Goal: Complete application form: Complete application form

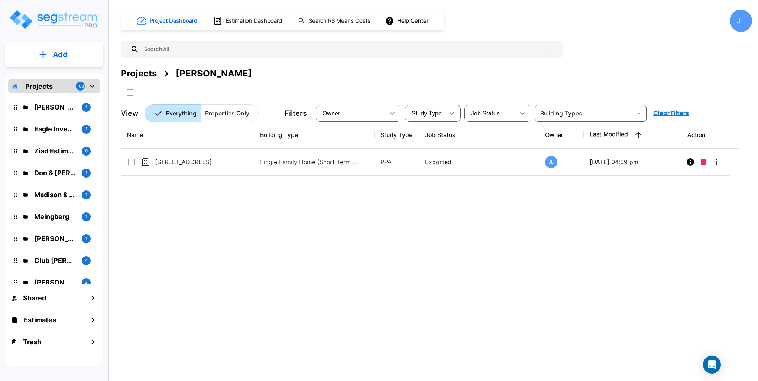
click at [55, 17] on img "mailbox folders" at bounding box center [54, 19] width 91 height 21
click at [147, 72] on div "Projects" at bounding box center [139, 73] width 36 height 13
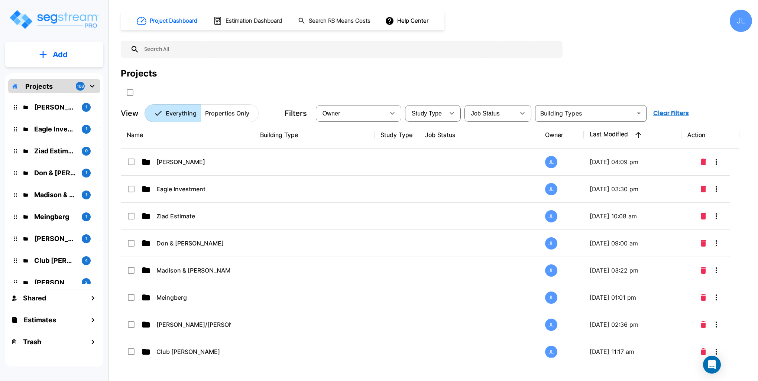
click at [66, 52] on p "Add" at bounding box center [60, 54] width 15 height 11
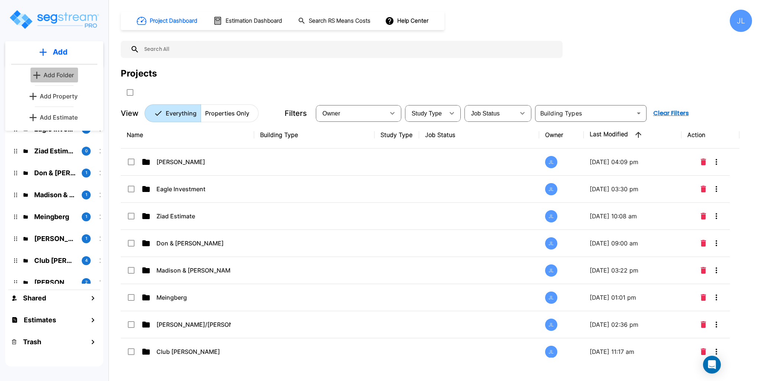
click at [59, 74] on p "Add Folder" at bounding box center [58, 75] width 30 height 9
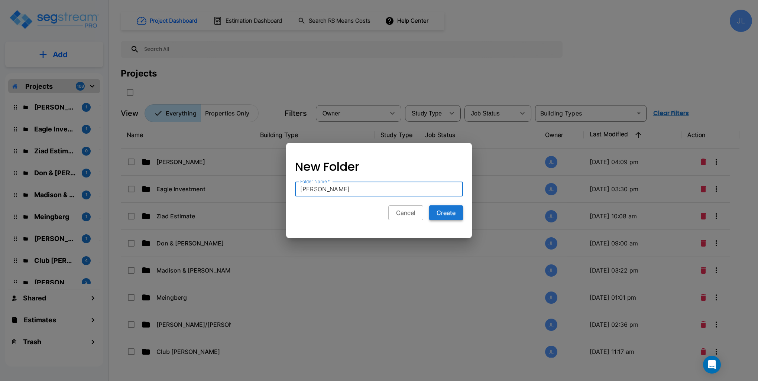
type input "Ashok Vangal"
click at [447, 214] on button "Create" at bounding box center [446, 212] width 34 height 15
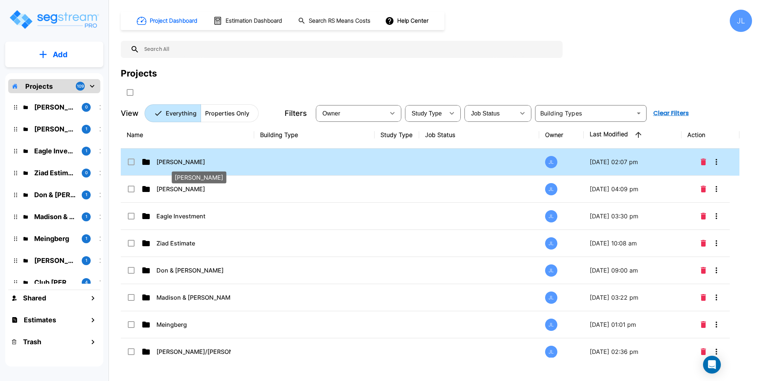
click at [173, 162] on p "Ashok Vangal" at bounding box center [193, 161] width 74 height 9
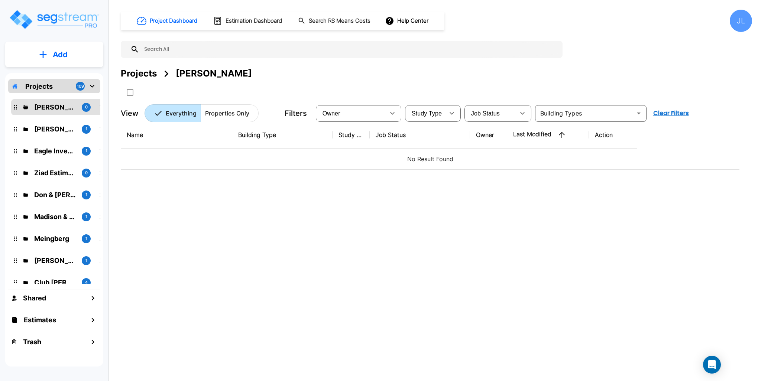
click at [63, 55] on p "Add" at bounding box center [60, 54] width 15 height 11
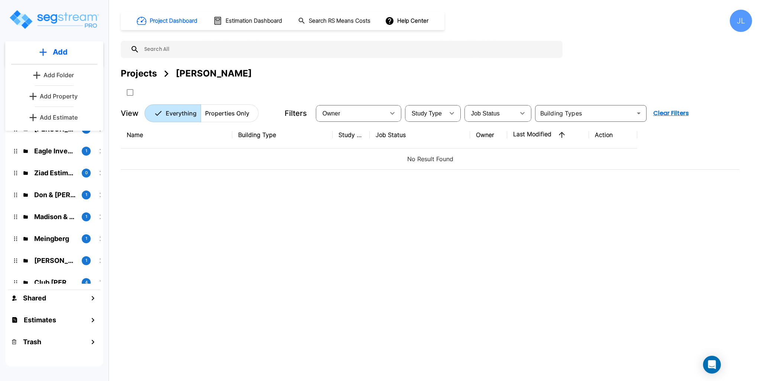
click at [67, 101] on link "Add Property" at bounding box center [54, 96] width 55 height 15
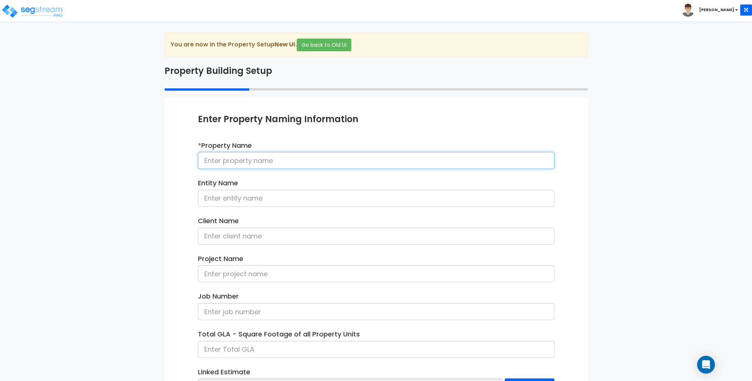
click at [230, 161] on input at bounding box center [376, 160] width 356 height 17
type input "141 avian Dr Unit 3810 Sunset beach nc 28468"
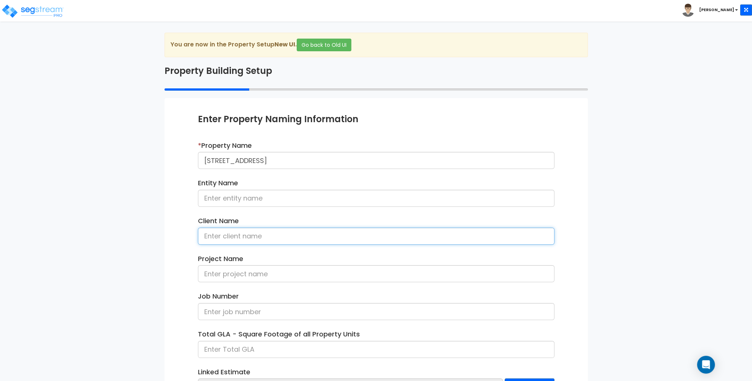
click at [239, 240] on input at bounding box center [376, 236] width 356 height 17
type input "[PERSON_NAME]"
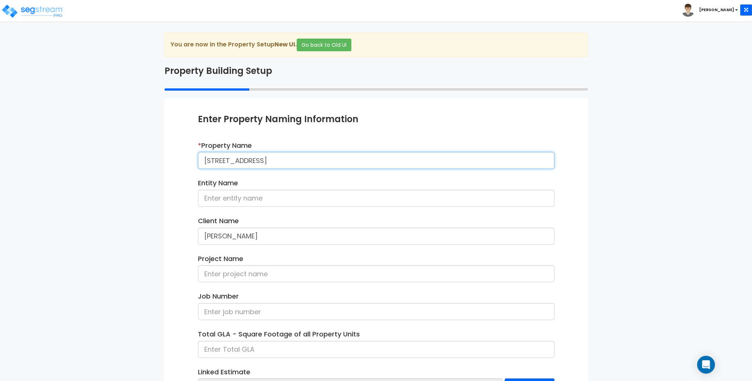
drag, startPoint x: 359, startPoint y: 160, endPoint x: 177, endPoint y: 156, distance: 182.0
click at [177, 156] on div "Enter Property Naming Information * Property Name 141 avian Dr Unit 3810 Sunset…" at bounding box center [375, 271] width 423 height 346
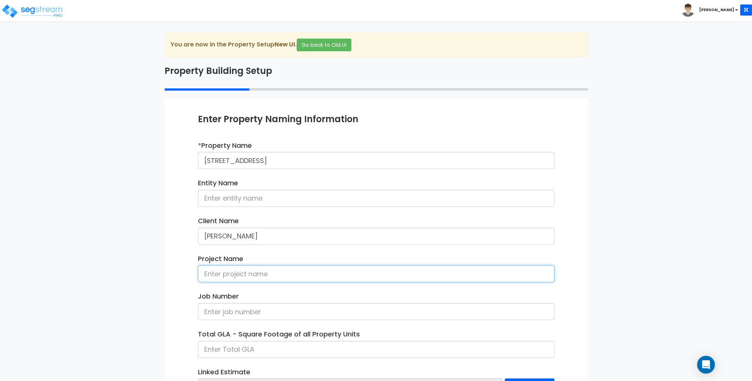
click at [214, 272] on input at bounding box center [376, 273] width 356 height 17
paste input "141 avian Dr Unit 3810 Sunset beach nc 28468"
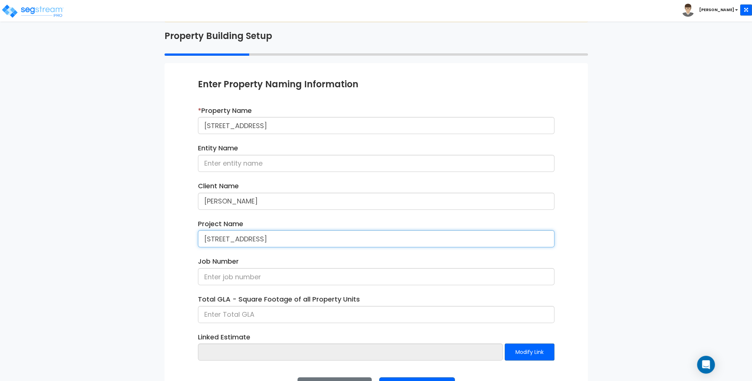
scroll to position [62, 0]
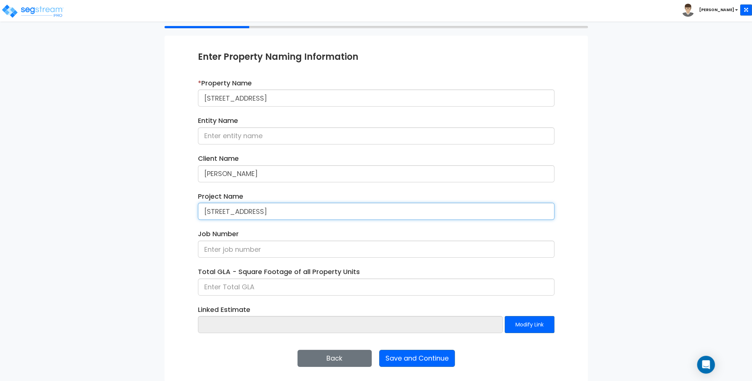
type input "141 avian Dr Unit 3810 Sunset beach nc 28468"
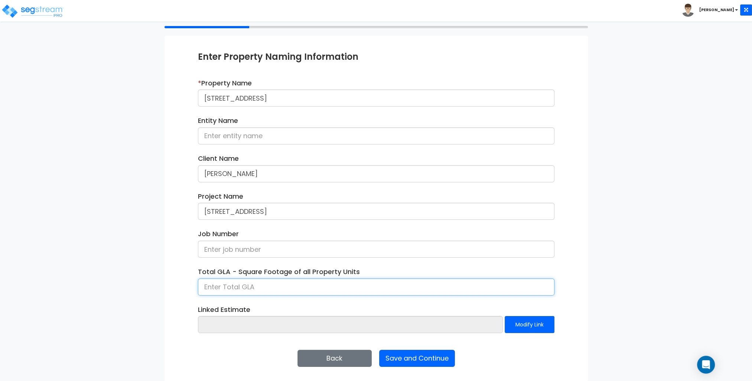
click at [235, 287] on input at bounding box center [376, 286] width 356 height 17
type input "1,262"
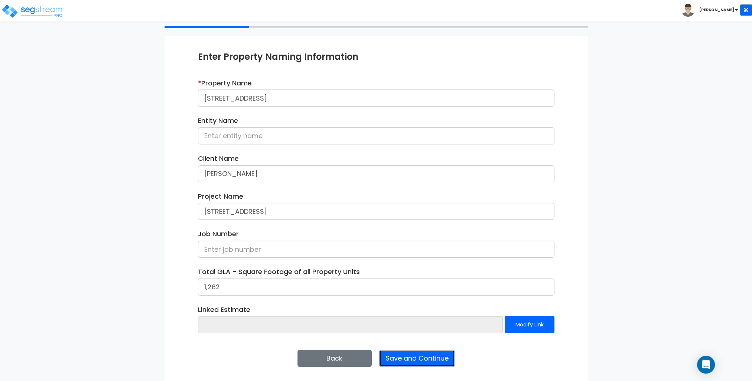
click at [411, 358] on button "Save and Continue" at bounding box center [417, 358] width 76 height 17
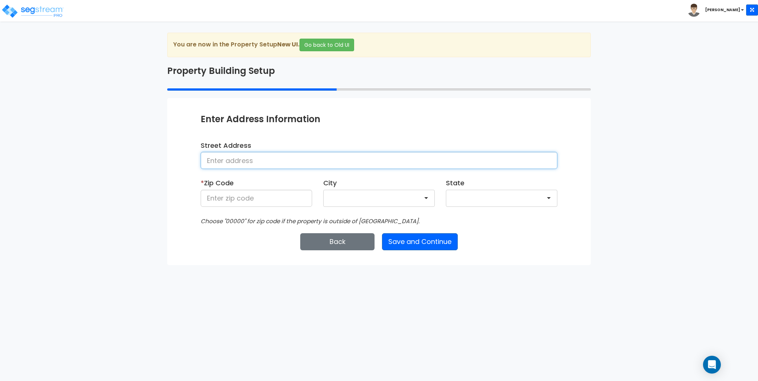
click at [267, 160] on input at bounding box center [379, 160] width 356 height 17
paste input "141 avian Dr Unit 3810 Sunset beach nc 28468"
type input "141 avian Dr Unit 3810"
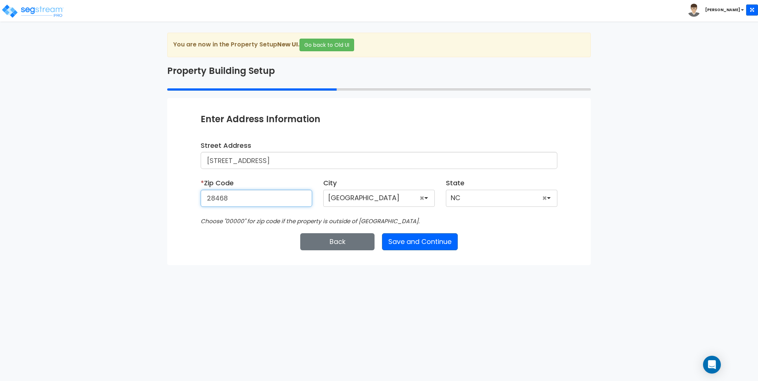
type input "28468"
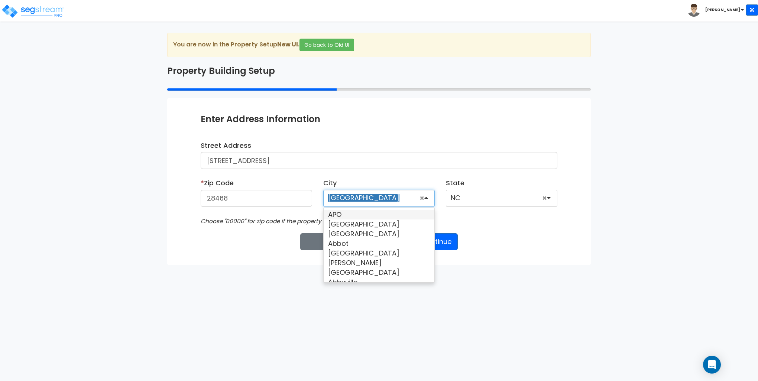
click at [278, 235] on div "Back Save and Continue Next Submit Save & Go to Dashboard Save & Continue" at bounding box center [379, 241] width 356 height 17
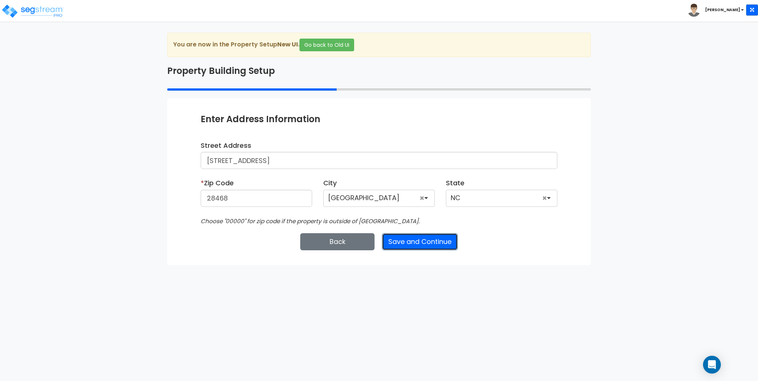
click at [416, 237] on button "Save and Continue" at bounding box center [420, 241] width 76 height 17
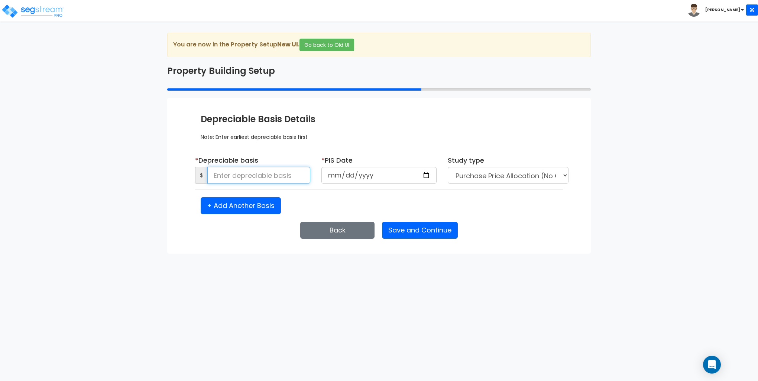
click at [221, 173] on input at bounding box center [258, 175] width 103 height 17
type input "146,384"
click at [428, 174] on input "date" at bounding box center [378, 175] width 115 height 17
click at [368, 174] on input "date" at bounding box center [378, 175] width 115 height 17
click at [341, 174] on input "date" at bounding box center [378, 175] width 115 height 17
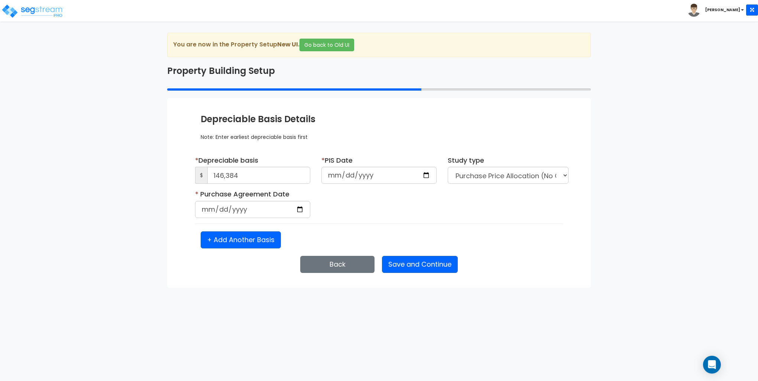
type input "2021-06-30"
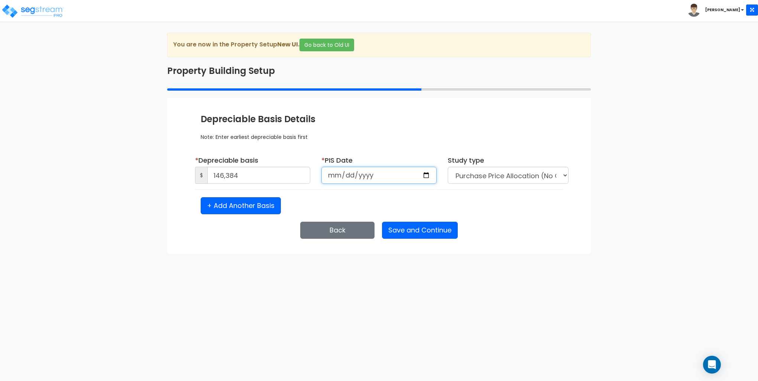
click at [375, 177] on input "2021-06-30" at bounding box center [378, 175] width 115 height 17
click at [375, 176] on input "2021-06-30" at bounding box center [378, 175] width 115 height 17
click at [426, 172] on input "2021-06-30" at bounding box center [378, 175] width 115 height 17
click at [371, 175] on input "2021-06-30" at bounding box center [378, 175] width 115 height 17
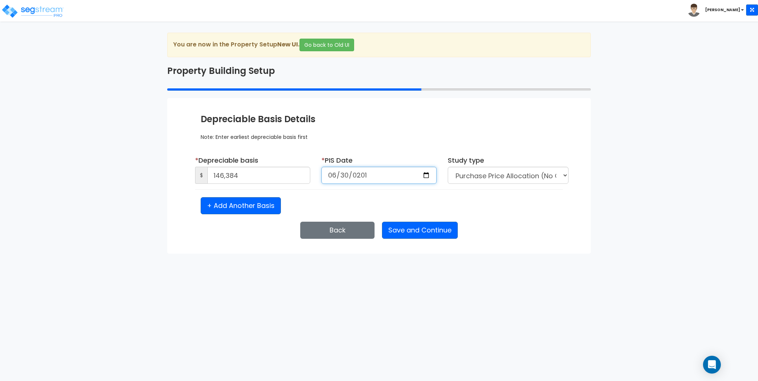
type input "2017-06-30"
click at [497, 175] on select "Purchase Price Allocation (No Given Costs) New Construction / Reno / TI's (Give…" at bounding box center [507, 175] width 121 height 17
click at [447, 167] on select "Purchase Price Allocation (No Given Costs) New Construction / Reno / TI's (Give…" at bounding box center [507, 175] width 121 height 17
click at [421, 231] on button "Save and Continue" at bounding box center [420, 230] width 76 height 17
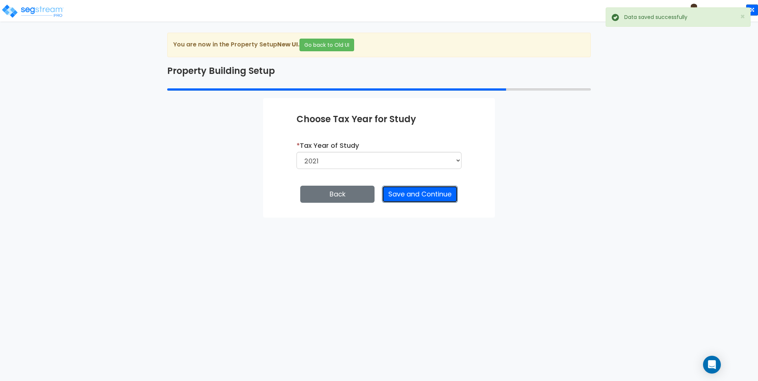
click at [426, 195] on button "Save and Continue" at bounding box center [420, 194] width 76 height 17
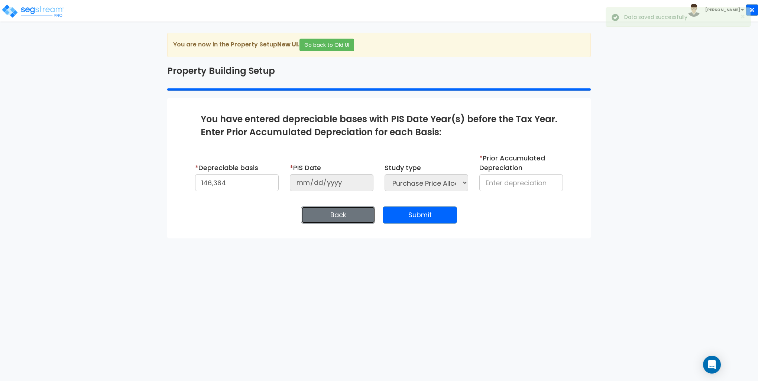
click at [345, 214] on button "Back" at bounding box center [338, 214] width 74 height 17
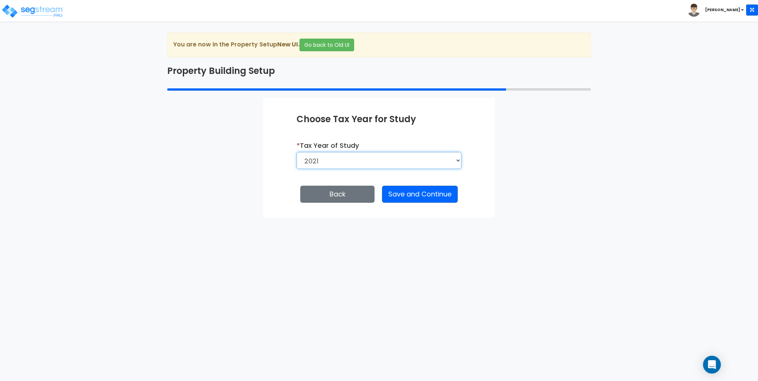
click at [358, 157] on select "2026 2025 2024 2023 2022 2021 2020 2019 2018 2017" at bounding box center [378, 160] width 165 height 17
select select "2025"
click at [296, 152] on select "2026 2025 2024 2023 2022 2021 2020 2019 2018 2017" at bounding box center [378, 160] width 165 height 17
click at [414, 191] on button "Save and Continue" at bounding box center [420, 194] width 76 height 17
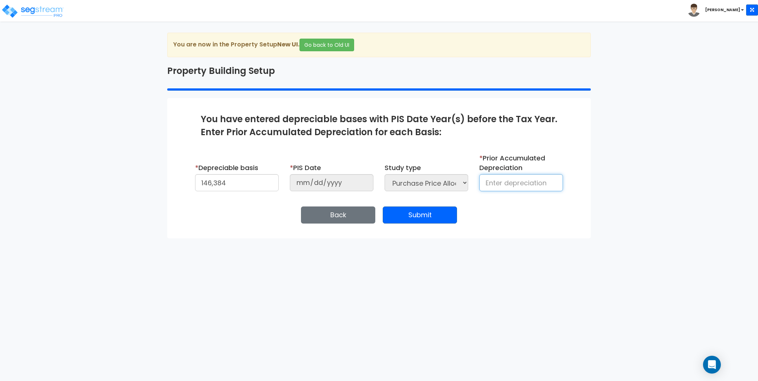
click at [510, 182] on input at bounding box center [521, 182] width 84 height 17
click at [511, 182] on input at bounding box center [521, 182] width 84 height 17
type input "5"
type input "40,144"
click at [429, 212] on button "Submit" at bounding box center [419, 214] width 74 height 17
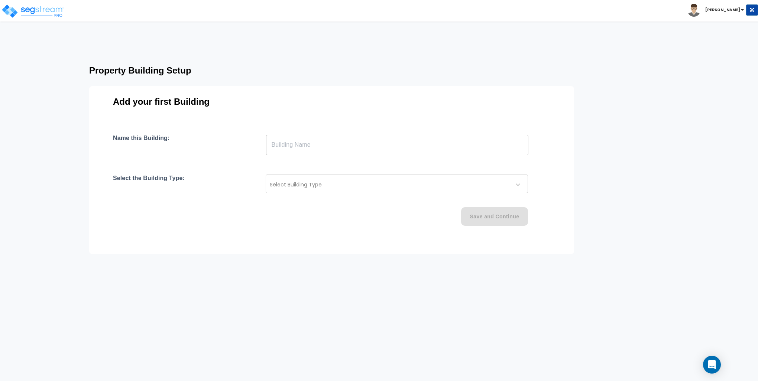
click at [330, 147] on input "text" at bounding box center [397, 144] width 262 height 21
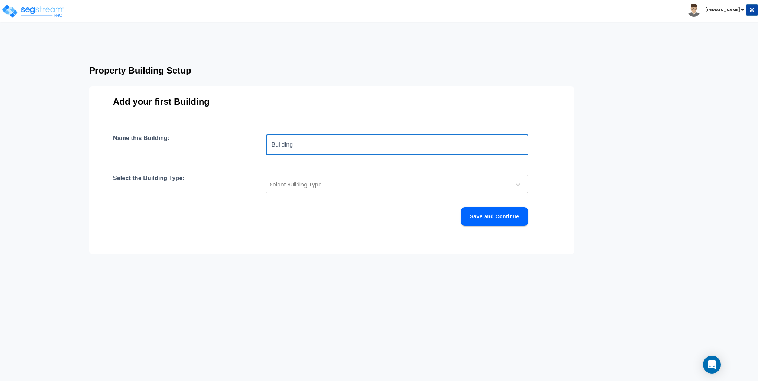
click at [319, 144] on input "Building" at bounding box center [397, 144] width 262 height 21
type input "Building 1"
click at [233, 151] on div "Name this Building: Building 1 ​" at bounding box center [331, 144] width 437 height 21
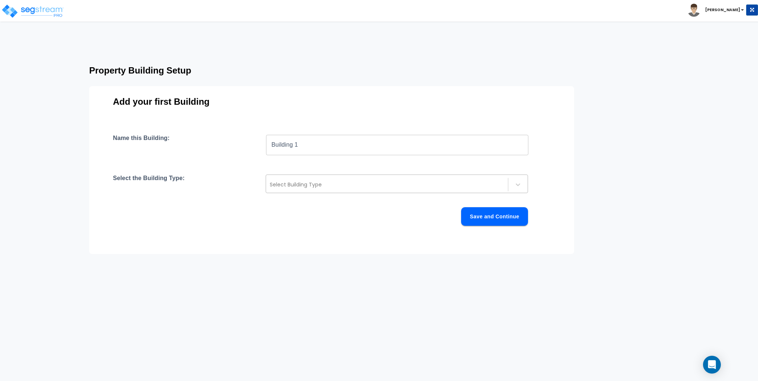
click at [294, 187] on div at bounding box center [387, 184] width 234 height 9
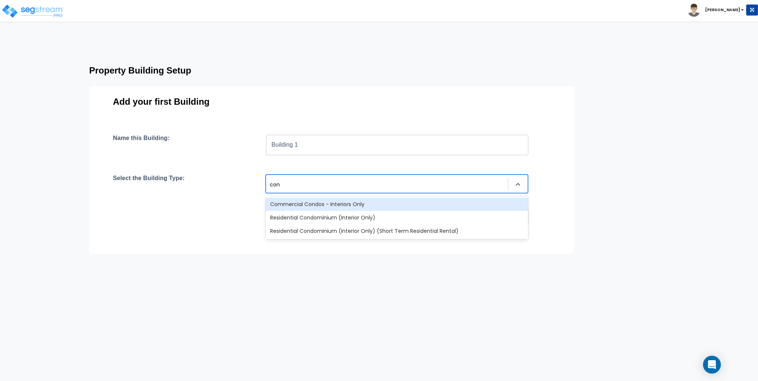
type input "cond"
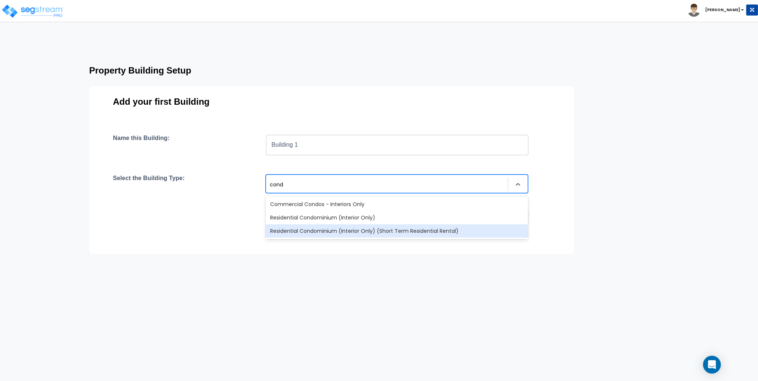
click at [302, 229] on div "Residential Condominium (Interior Only) (Short Term Residential Rental)" at bounding box center [397, 230] width 262 height 13
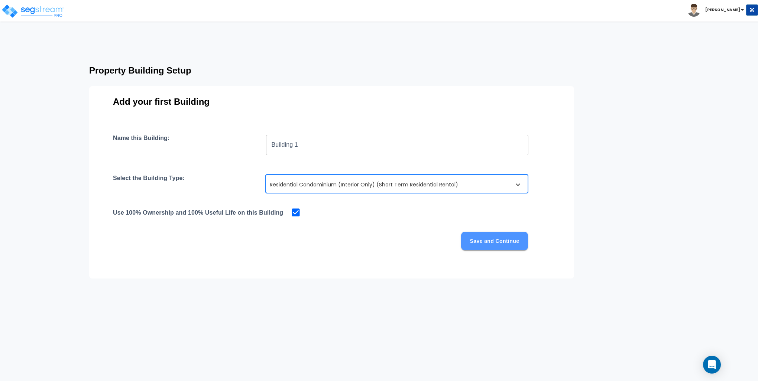
click at [493, 244] on button "Save and Continue" at bounding box center [494, 241] width 67 height 19
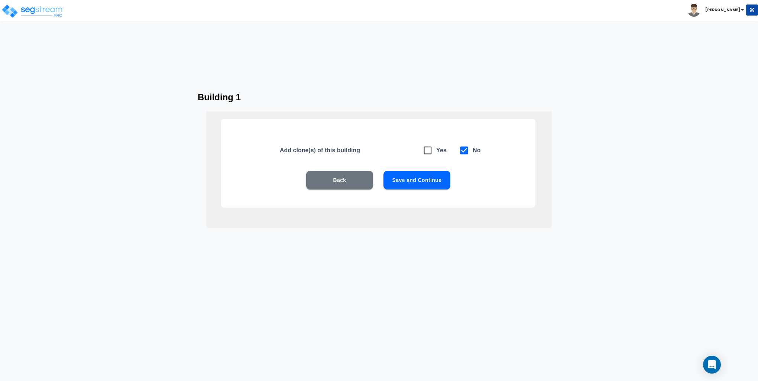
click at [422, 182] on button "Save and Continue" at bounding box center [416, 180] width 67 height 19
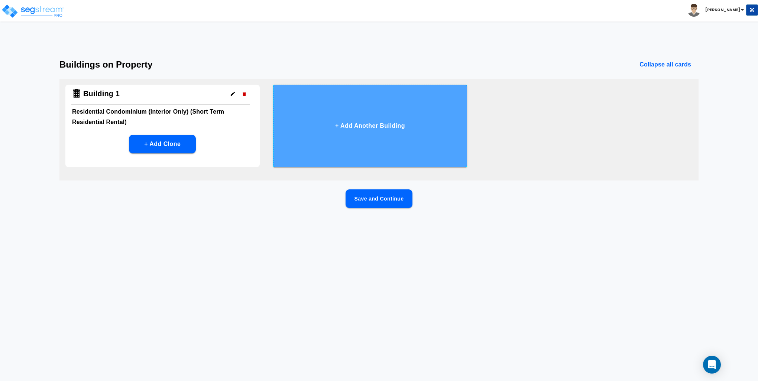
click at [381, 130] on button "+ Add Another Building" at bounding box center [370, 126] width 194 height 82
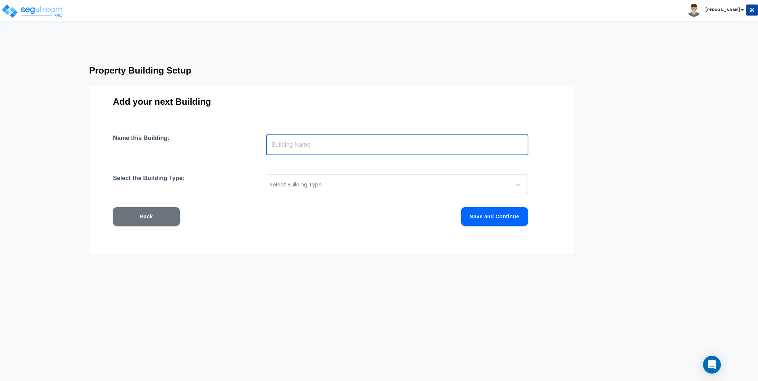
click at [340, 145] on input "text" at bounding box center [397, 144] width 262 height 21
type input "Building 2"
click at [302, 184] on div at bounding box center [387, 184] width 234 height 9
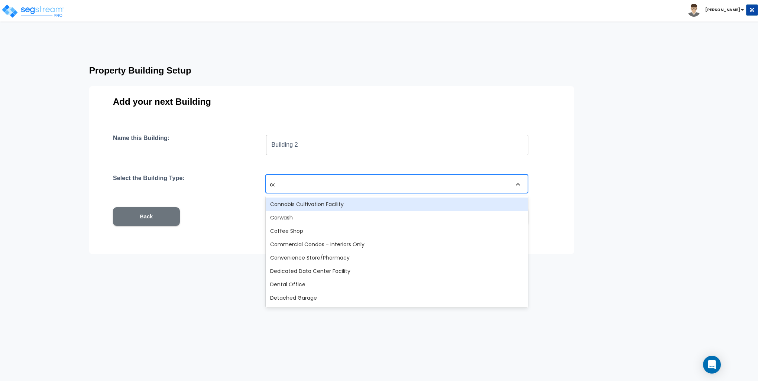
type input "cond"
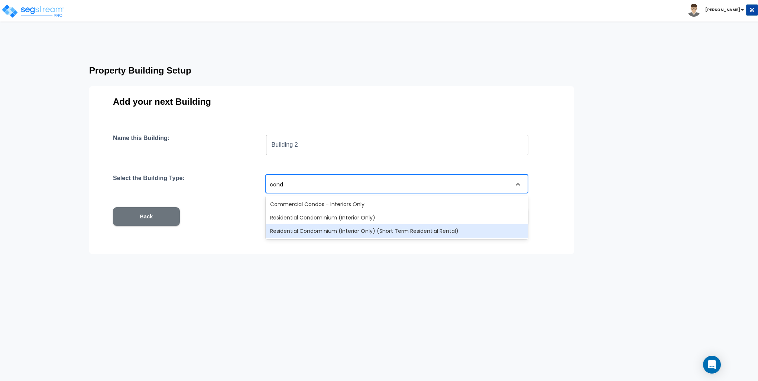
click at [322, 226] on div "Residential Condominium (Interior Only) (Short Term Residential Rental)" at bounding box center [397, 230] width 262 height 13
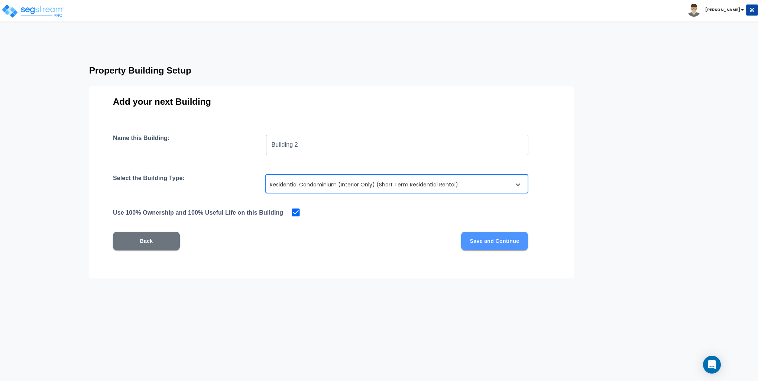
click at [496, 239] on button "Save and Continue" at bounding box center [494, 241] width 67 height 19
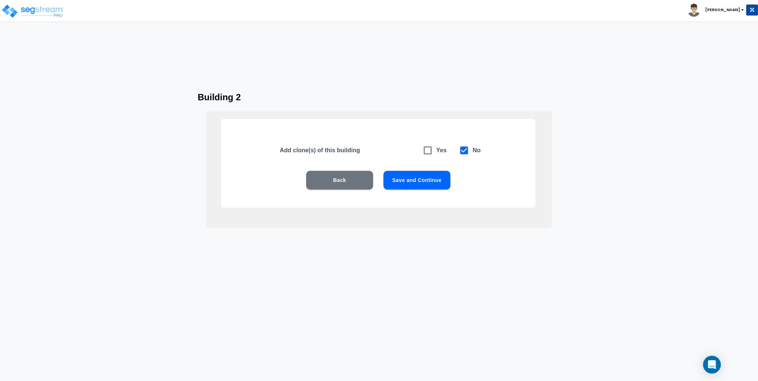
click at [426, 178] on button "Save and Continue" at bounding box center [416, 180] width 67 height 19
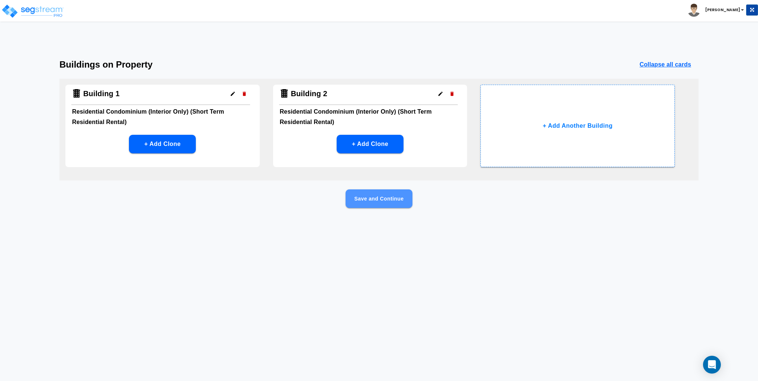
click at [377, 197] on button "Save and Continue" at bounding box center [378, 198] width 67 height 19
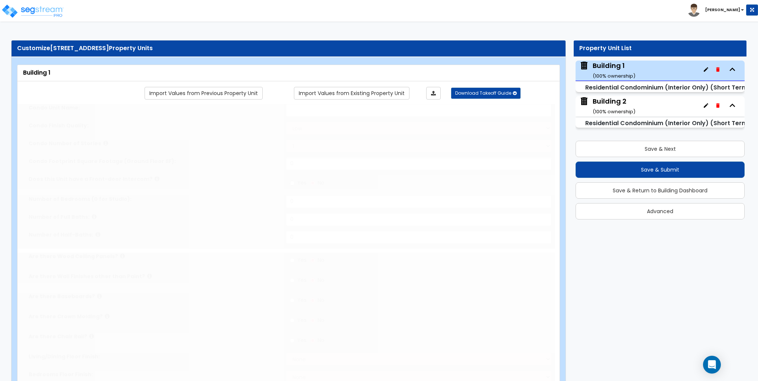
select select "1"
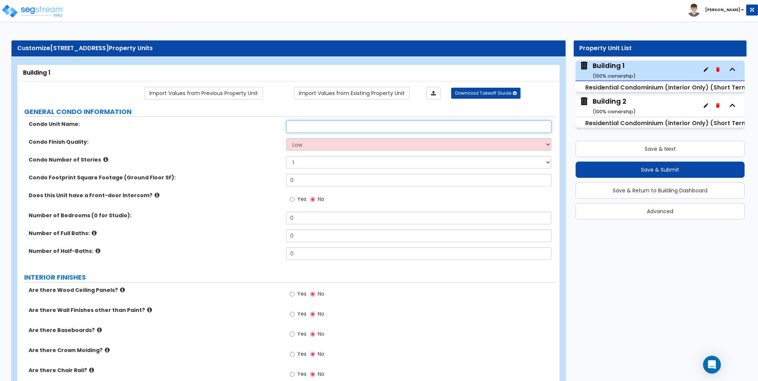
click at [304, 124] on input "text" at bounding box center [418, 126] width 265 height 13
type input "A"
click at [315, 146] on select "Low Average High" at bounding box center [418, 144] width 265 height 13
select select "1"
click at [286, 138] on select "Low Average High" at bounding box center [418, 144] width 265 height 13
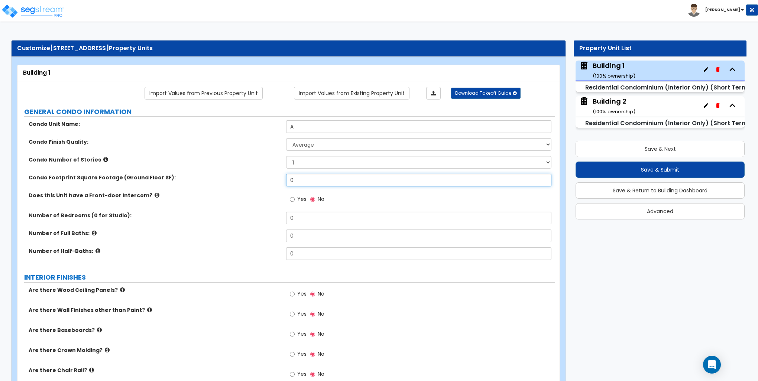
click at [303, 177] on input "0" at bounding box center [418, 180] width 265 height 13
type input "370"
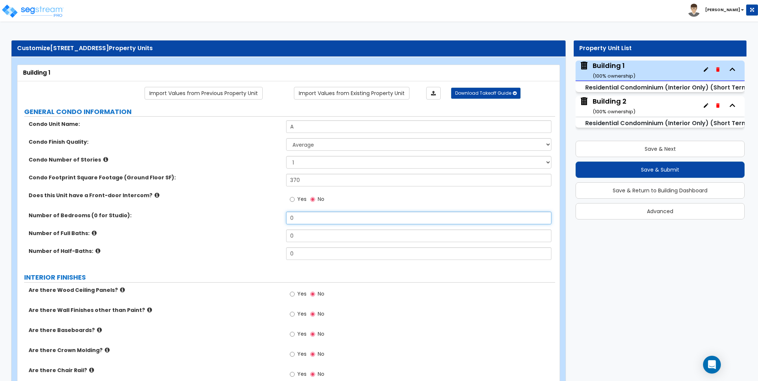
click at [297, 219] on input "0" at bounding box center [418, 218] width 265 height 13
type input "1"
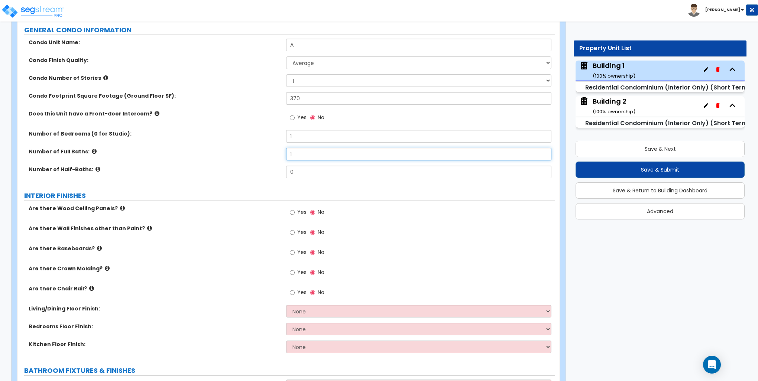
scroll to position [111, 0]
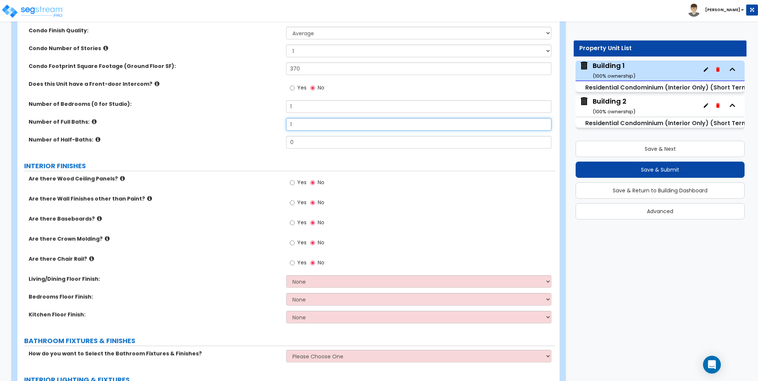
type input "1"
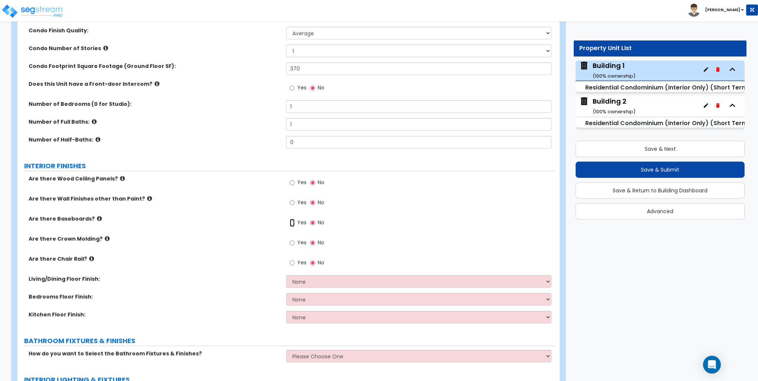
click at [294, 220] on input "Yes" at bounding box center [292, 223] width 5 height 8
radio input "true"
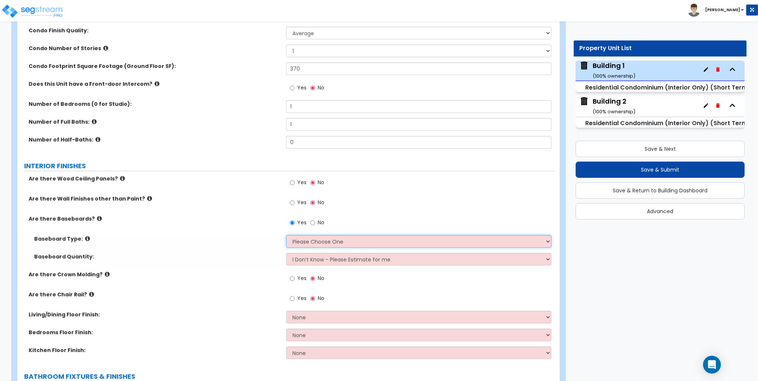
click at [301, 238] on select "Please Choose One Wood Vinyl Carpet Tile" at bounding box center [418, 241] width 265 height 13
select select "1"
click at [286, 235] on select "Please Choose One Wood Vinyl Carpet Tile" at bounding box center [418, 241] width 265 height 13
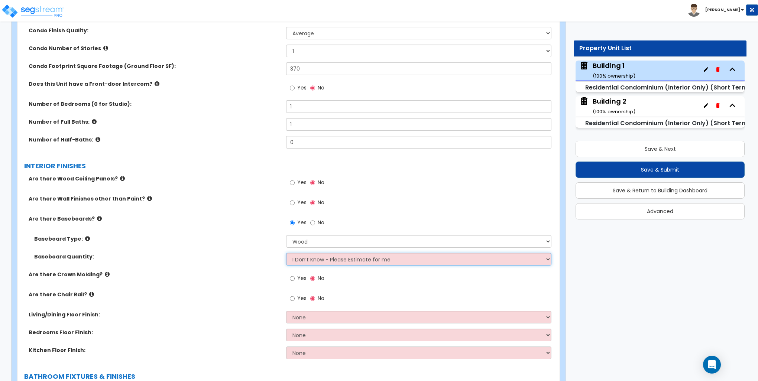
click at [311, 257] on select "I Don’t Know - Please Estimate for me I want to Enter the Linear Footage" at bounding box center [418, 259] width 265 height 13
click at [225, 247] on div "Baseboard Type: Please Choose One Wood Vinyl Carpet Tile" at bounding box center [285, 244] width 537 height 18
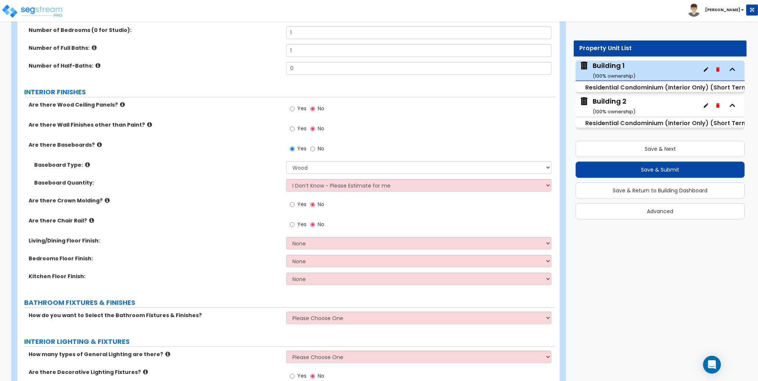
scroll to position [186, 0]
click at [289, 204] on div "Yes No" at bounding box center [307, 204] width 42 height 17
click at [291, 204] on input "Yes" at bounding box center [292, 204] width 5 height 8
radio input "true"
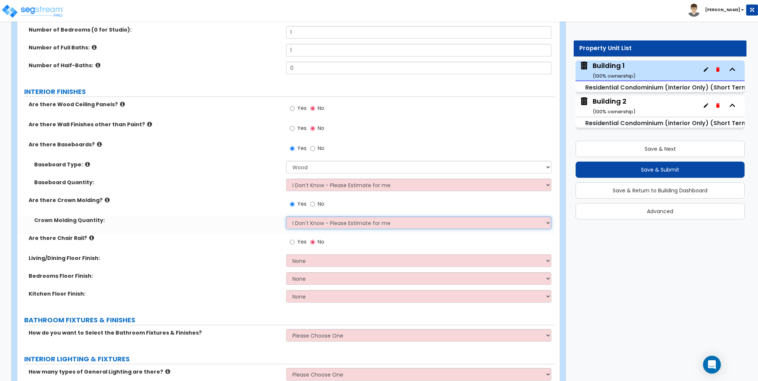
click at [302, 222] on select "I Don't Know - Please Estimate for me I want to Enter the Linear Footage" at bounding box center [418, 222] width 265 height 13
select select "1"
click at [286, 216] on select "I Don't Know - Please Estimate for me I want to Enter the Linear Footage" at bounding box center [418, 222] width 265 height 13
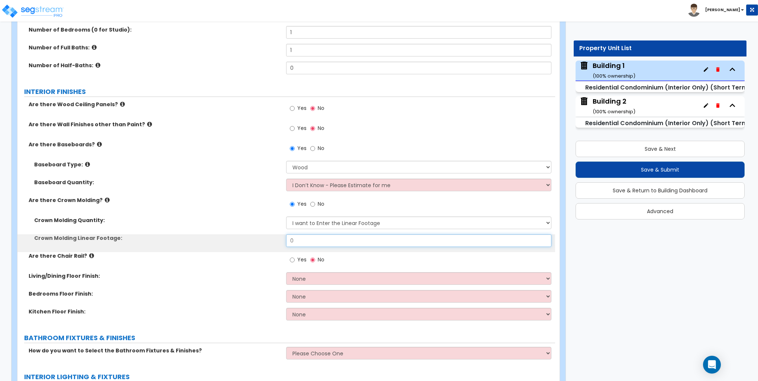
click at [302, 241] on input "0" at bounding box center [418, 240] width 265 height 13
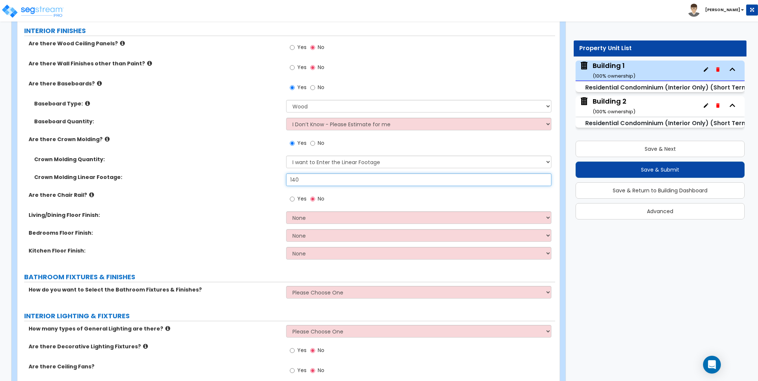
scroll to position [260, 0]
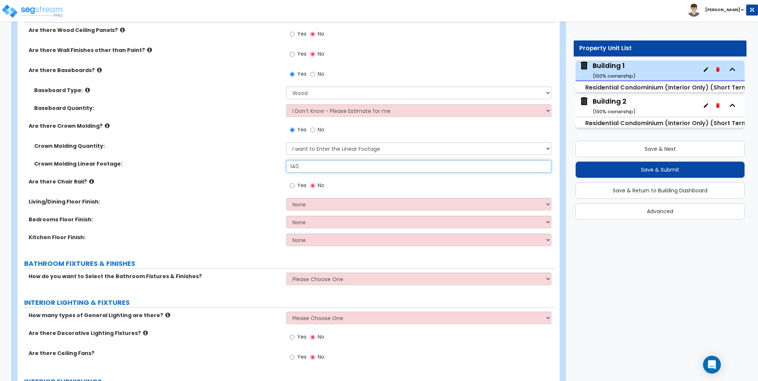
type input "140"
click at [325, 204] on select "None Tile Flooring Hardwood Flooring Resilient Laminate Flooring VCT Flooring S…" at bounding box center [418, 204] width 265 height 13
click at [345, 203] on select "None Tile Flooring Hardwood Flooring Resilient Laminate Flooring VCT Flooring S…" at bounding box center [418, 204] width 265 height 13
click at [299, 210] on select "None Tile Flooring Hardwood Flooring Resilient Laminate Flooring VCT Flooring S…" at bounding box center [418, 204] width 265 height 13
select select "3"
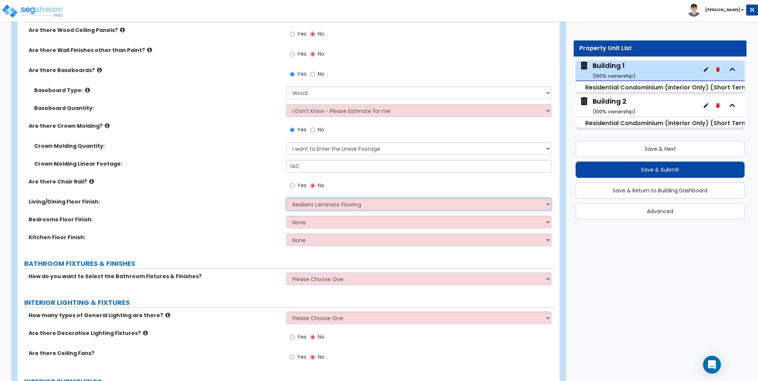
click at [286, 198] on select "None Tile Flooring Hardwood Flooring Resilient Laminate Flooring VCT Flooring S…" at bounding box center [418, 204] width 265 height 13
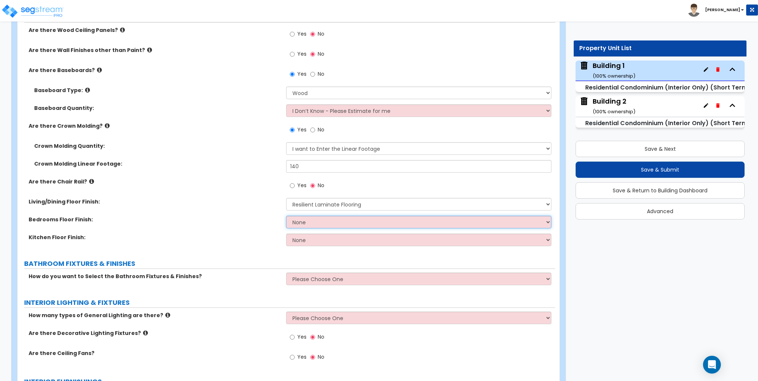
click at [305, 221] on select "None Tile Flooring Hardwood Flooring Resilient Laminate Flooring VCT Flooring S…" at bounding box center [418, 222] width 265 height 13
select select "3"
click at [286, 216] on select "None Tile Flooring Hardwood Flooring Resilient Laminate Flooring VCT Flooring S…" at bounding box center [418, 222] width 265 height 13
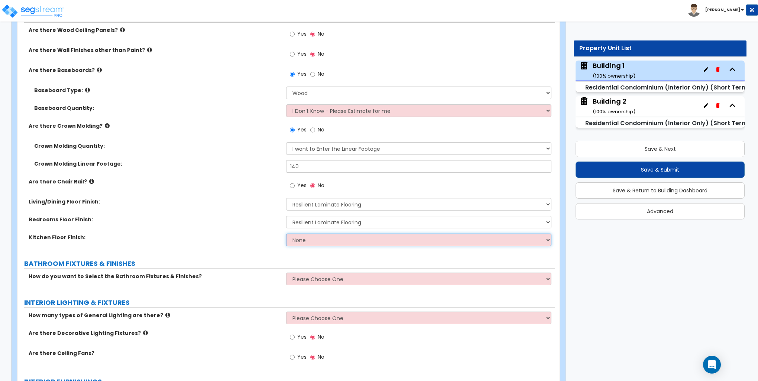
click at [305, 240] on select "None Tile Flooring Hardwood Flooring Resilient Laminate Flooring VCT Flooring S…" at bounding box center [418, 240] width 265 height 13
select select "3"
click at [286, 234] on select "None Tile Flooring Hardwood Flooring Resilient Laminate Flooring VCT Flooring S…" at bounding box center [418, 240] width 265 height 13
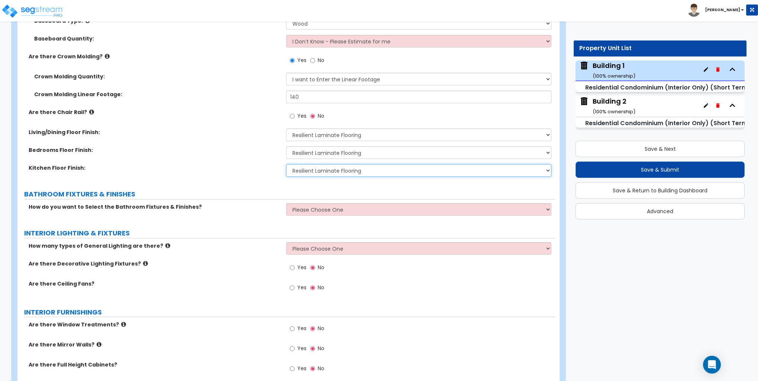
scroll to position [334, 0]
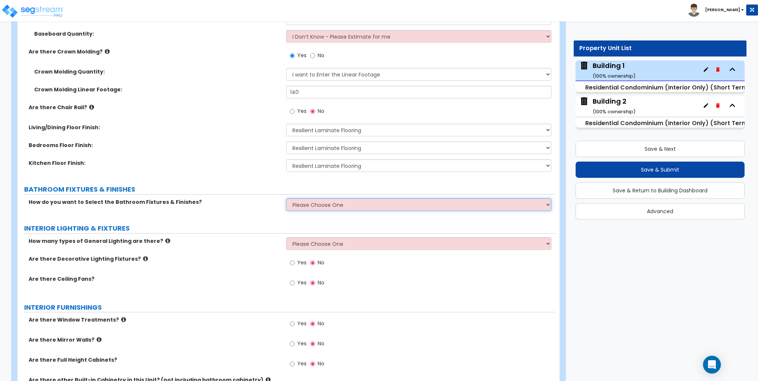
click at [323, 207] on select "Please Choose One Select Fixtures and Finishes only for one Bath and assume thi…" at bounding box center [418, 204] width 265 height 13
select select "1"
click at [286, 198] on select "Please Choose One Select Fixtures and Finishes only for one Bath and assume thi…" at bounding box center [418, 204] width 265 height 13
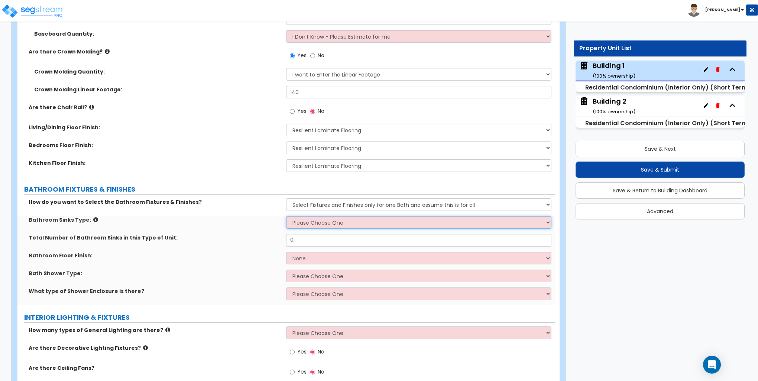
click at [317, 222] on select "Please Choose One Wall-mounted Pedestal-mounted Vanity-mounted" at bounding box center [418, 222] width 265 height 13
select select "3"
click at [286, 216] on select "Please Choose One Wall-mounted Pedestal-mounted Vanity-mounted" at bounding box center [418, 222] width 265 height 13
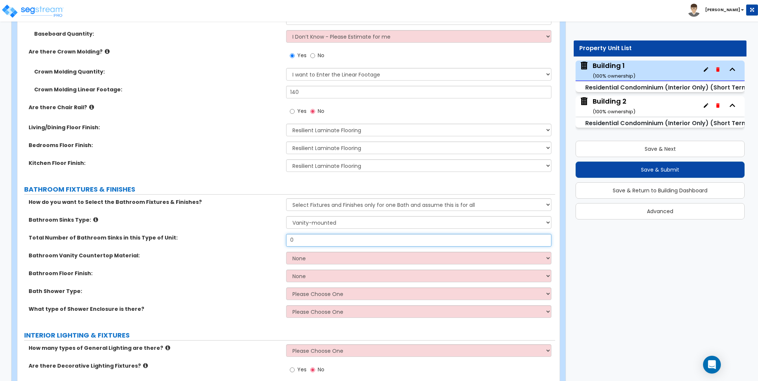
click at [308, 242] on input "0" at bounding box center [418, 240] width 265 height 13
type input "1"
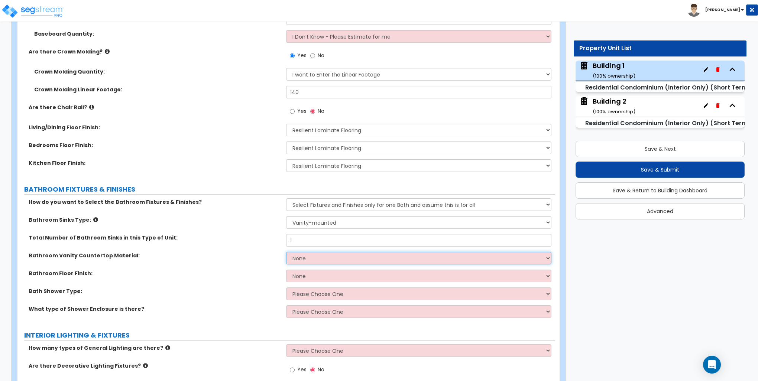
click at [312, 258] on select "None Plastic Laminate Solid Surface Stone Quartz Marble Tile Wood" at bounding box center [418, 258] width 265 height 13
select select "2"
click at [286, 252] on select "None Plastic Laminate Solid Surface Stone Quartz Marble Tile Wood" at bounding box center [418, 258] width 265 height 13
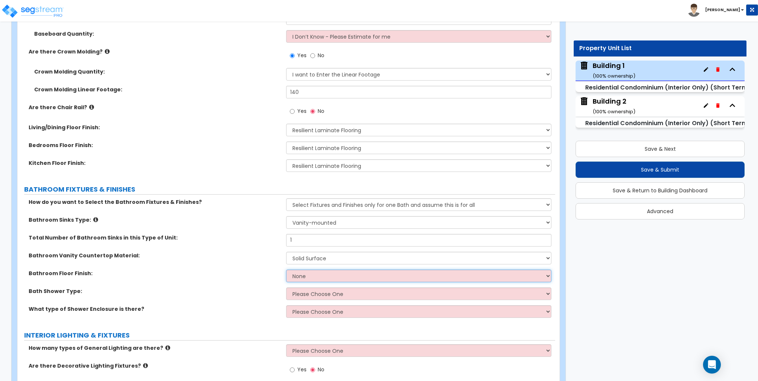
click at [303, 270] on select "None Tile Flooring Hardwood Flooring Resilient Laminate Flooring VCT Flooring S…" at bounding box center [418, 276] width 265 height 13
select select "1"
click at [286, 270] on select "None Tile Flooring Hardwood Flooring Resilient Laminate Flooring VCT Flooring S…" at bounding box center [418, 276] width 265 height 13
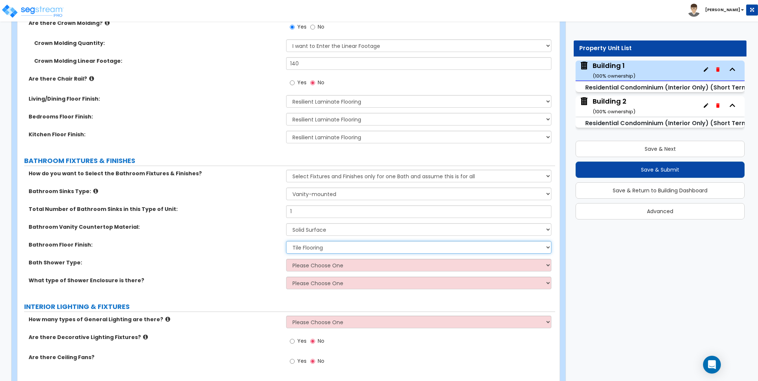
scroll to position [408, 0]
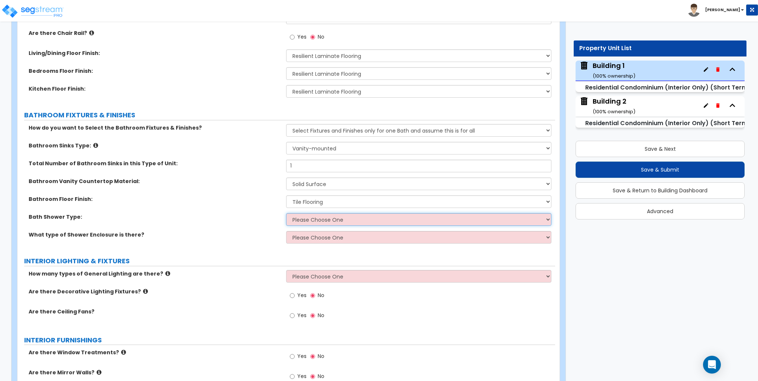
click at [315, 220] on select "Please Choose One Recessed Bathtub - Shower Combo Freestanding" at bounding box center [418, 219] width 265 height 13
select select "2"
click at [286, 213] on select "Please Choose One Recessed Bathtub - Shower Combo Freestanding" at bounding box center [418, 219] width 265 height 13
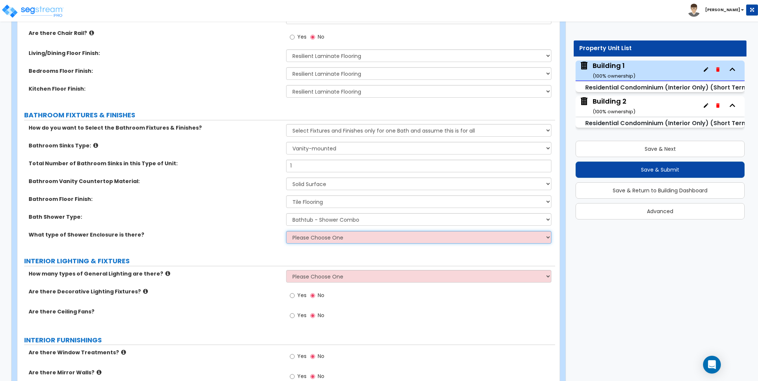
click at [316, 238] on select "Please Choose One Curtain & [PERSON_NAME] Sliding Doors Glass Hinged Doors" at bounding box center [418, 237] width 265 height 13
select select "1"
click at [286, 231] on select "Please Choose One Curtain & [PERSON_NAME] Sliding Doors Glass Hinged Doors" at bounding box center [418, 237] width 265 height 13
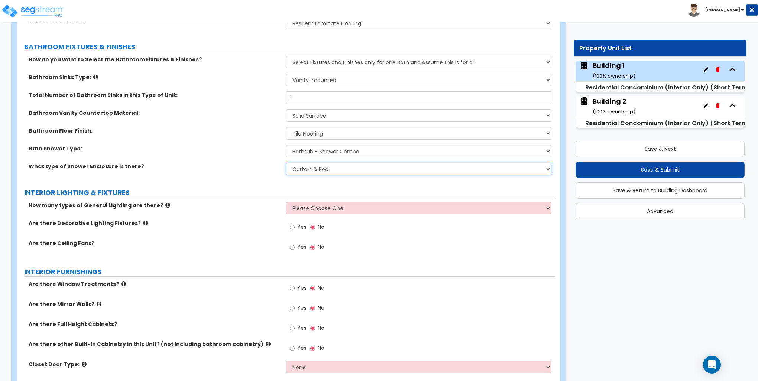
scroll to position [483, 0]
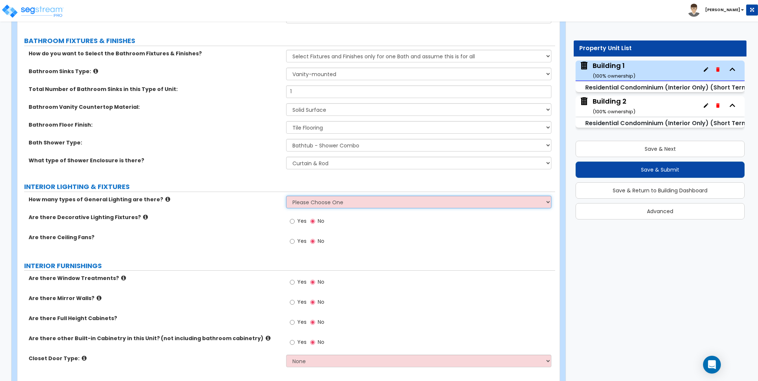
click at [312, 197] on select "Please Choose One 1 2 3" at bounding box center [418, 202] width 265 height 13
select select "1"
click at [286, 196] on select "Please Choose One 1 2 3" at bounding box center [418, 202] width 265 height 13
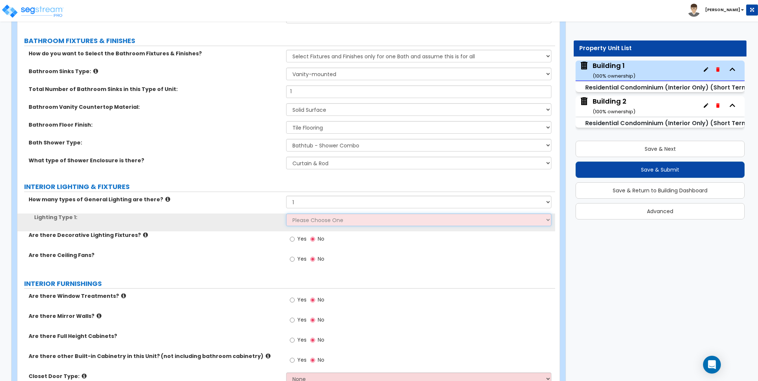
click at [306, 220] on select "Please Choose One LED Surface-Mounted LED Recessed Fluorescent Surface-Mounted …" at bounding box center [418, 220] width 265 height 13
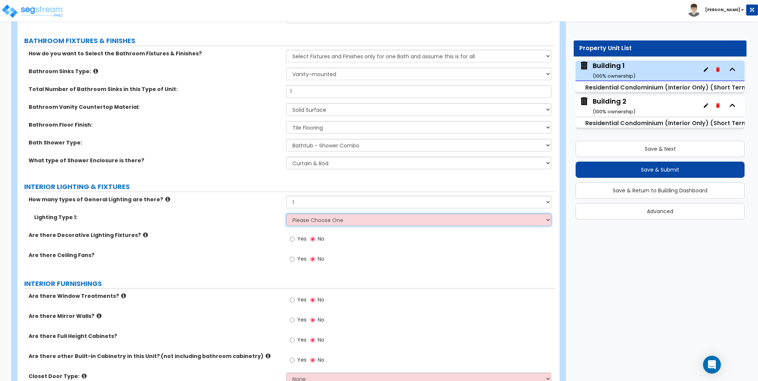
select select "2"
click at [286, 214] on select "Please Choose One LED Surface-Mounted LED Recessed Fluorescent Surface-Mounted …" at bounding box center [418, 220] width 265 height 13
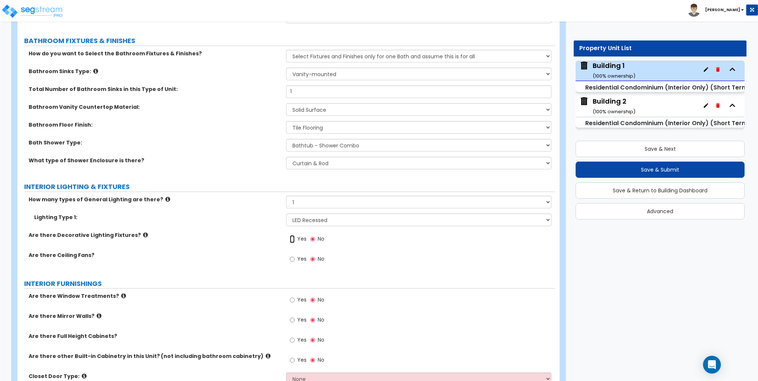
click at [294, 238] on label "Yes" at bounding box center [298, 240] width 17 height 13
click at [294, 238] on input "Yes" at bounding box center [292, 239] width 5 height 8
radio input "true"
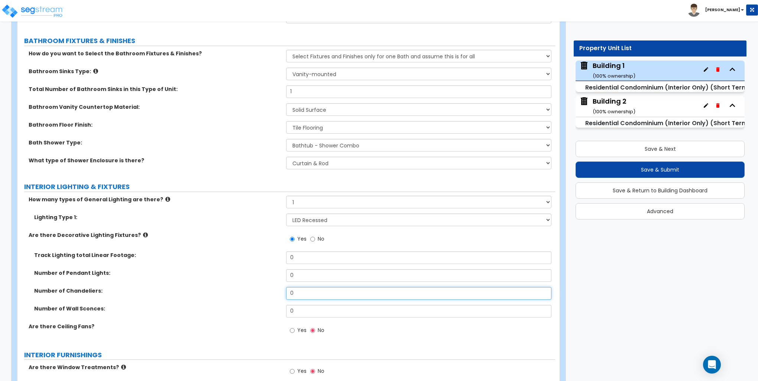
click at [302, 291] on input "0" at bounding box center [418, 293] width 265 height 13
type input "1"
click at [301, 273] on input "0" at bounding box center [418, 275] width 265 height 13
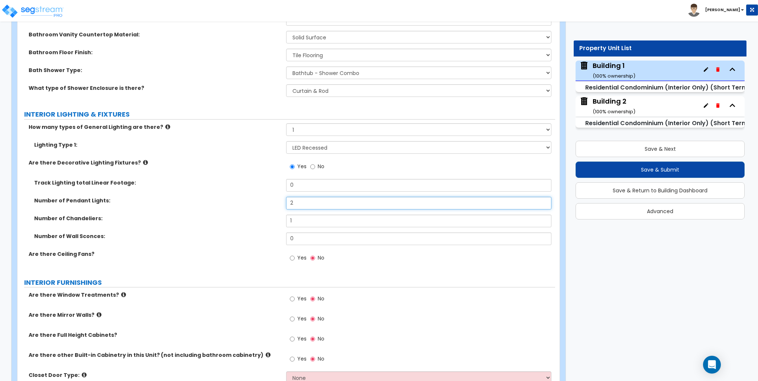
scroll to position [557, 0]
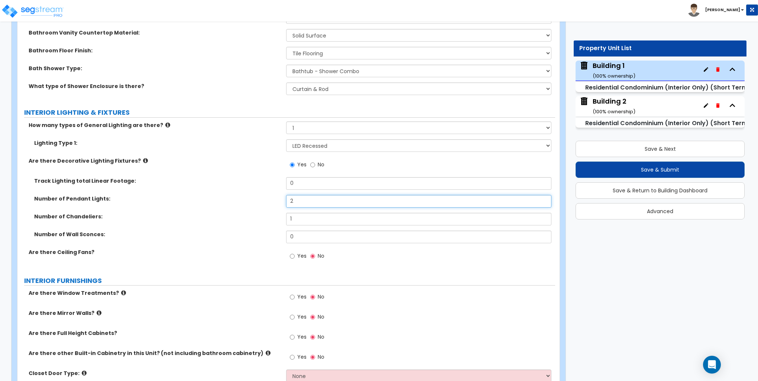
type input "2"
click at [293, 256] on input "Yes" at bounding box center [292, 256] width 5 height 8
radio input "true"
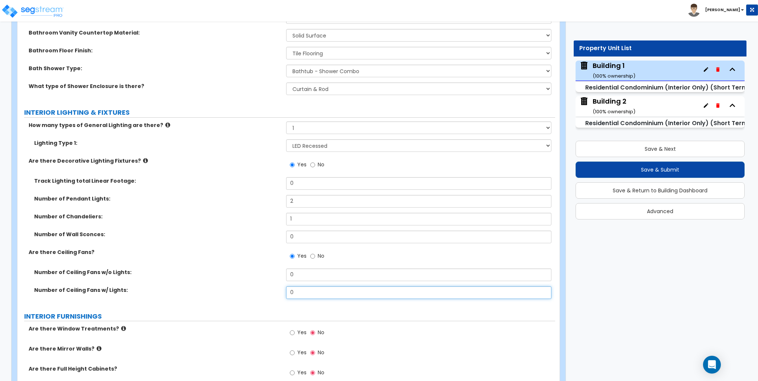
click at [298, 294] on input "0" at bounding box center [418, 292] width 265 height 13
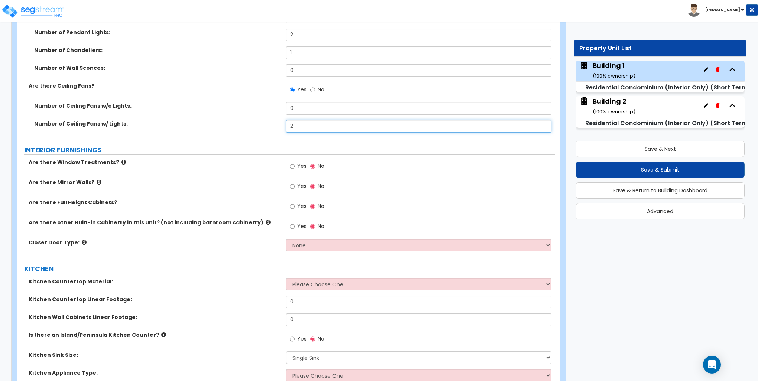
scroll to position [743, 0]
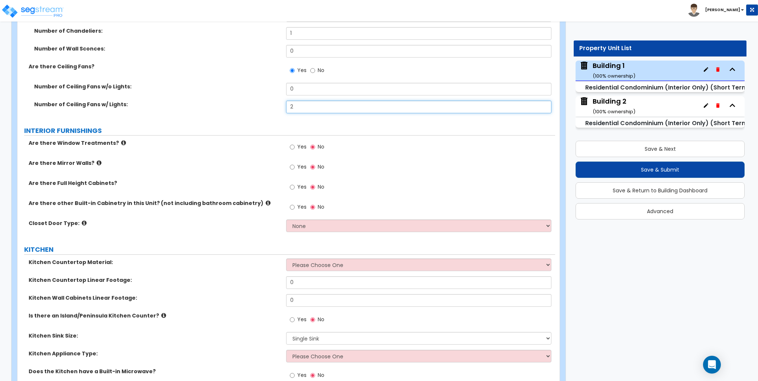
type input "2"
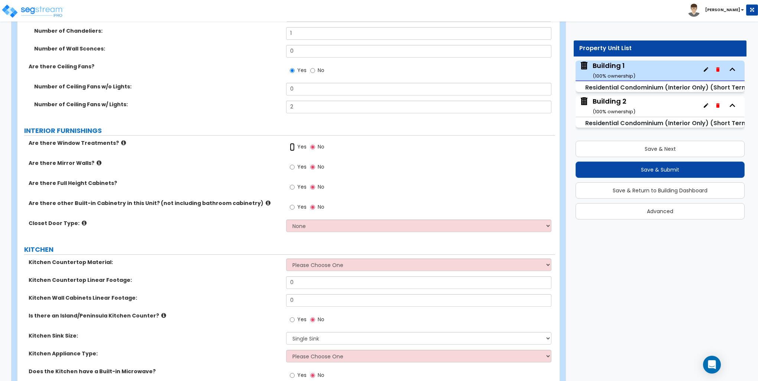
click at [294, 146] on input "Yes" at bounding box center [292, 147] width 5 height 8
radio input "true"
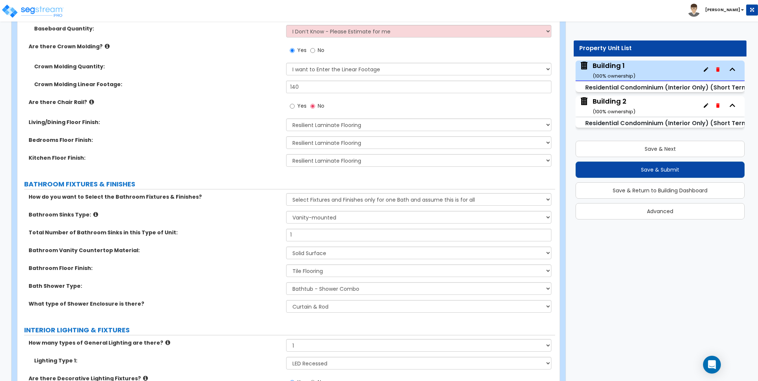
scroll to position [260, 0]
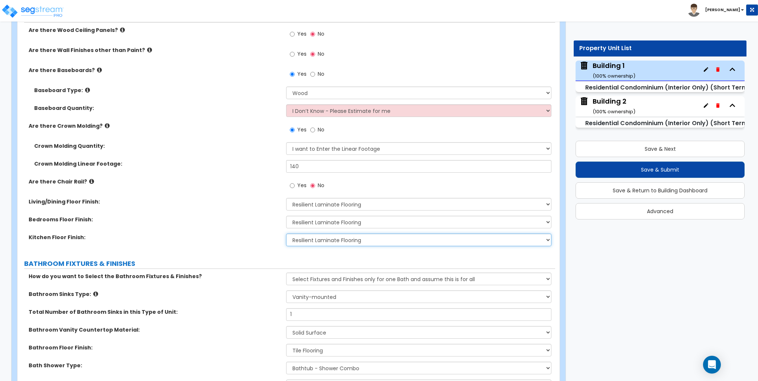
click at [355, 240] on select "None Tile Flooring Hardwood Flooring Resilient Laminate Flooring VCT Flooring S…" at bounding box center [418, 240] width 265 height 13
select select "1"
click at [286, 234] on select "None Tile Flooring Hardwood Flooring Resilient Laminate Flooring VCT Flooring S…" at bounding box center [418, 240] width 265 height 13
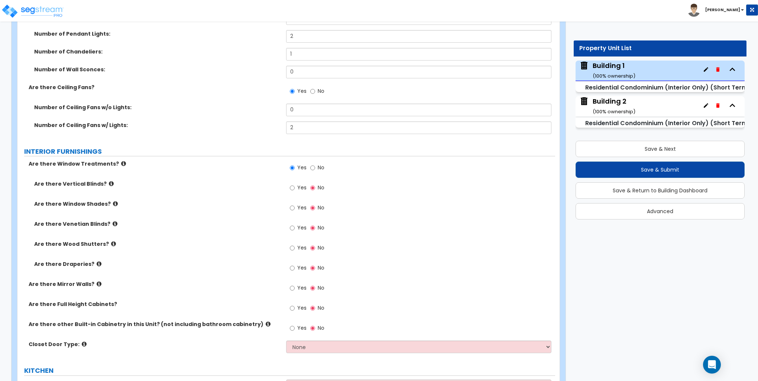
scroll to position [743, 0]
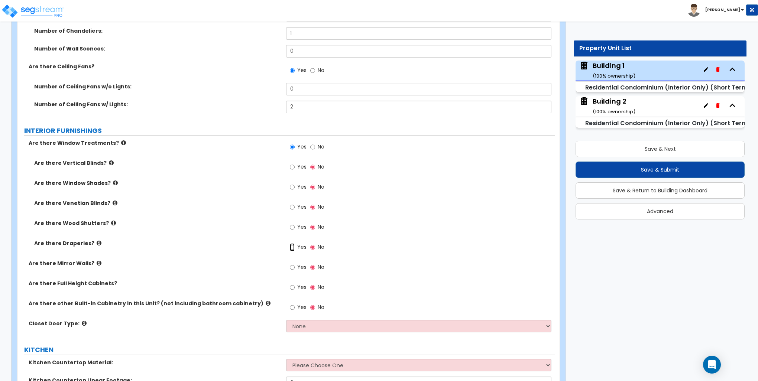
click at [293, 245] on input "Yes" at bounding box center [292, 247] width 5 height 8
radio input "true"
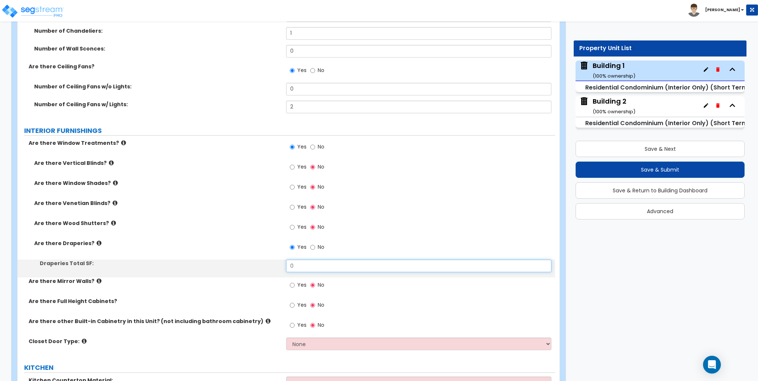
click at [309, 268] on input "0" at bounding box center [418, 266] width 265 height 13
type input "42"
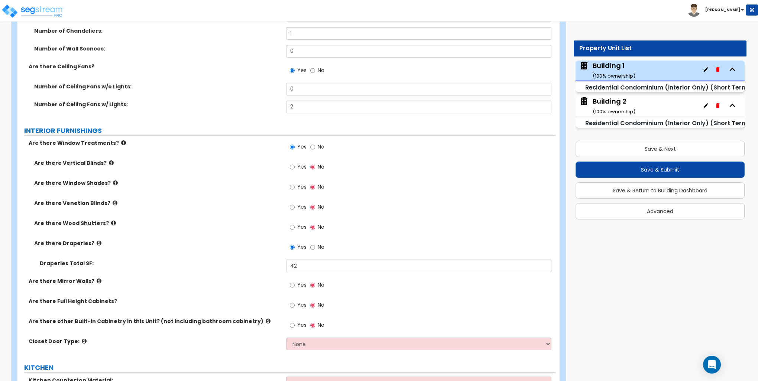
click at [109, 162] on icon at bounding box center [111, 163] width 5 height 6
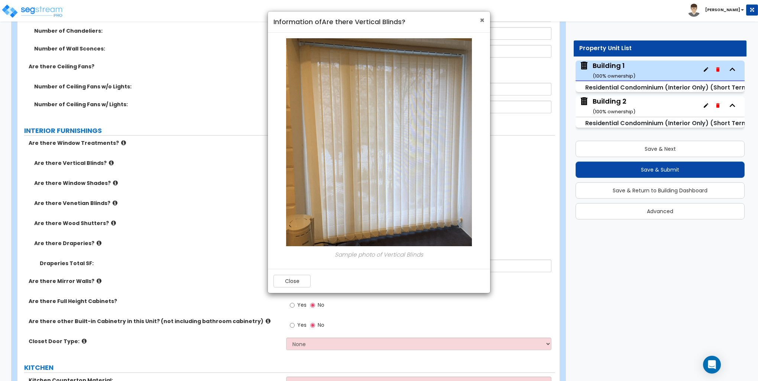
click at [482, 20] on span "×" at bounding box center [481, 20] width 5 height 11
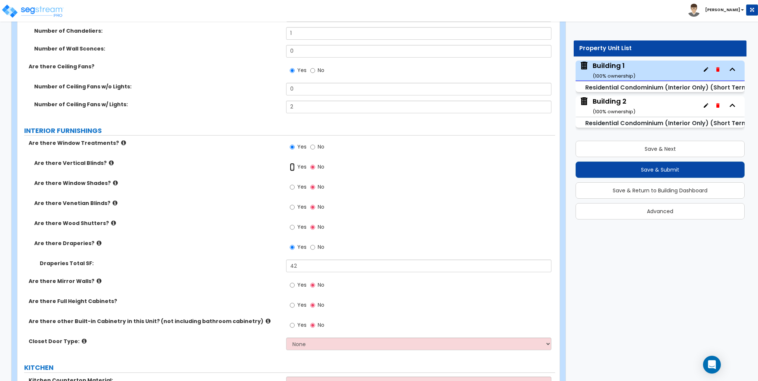
click at [291, 166] on input "Yes" at bounding box center [292, 167] width 5 height 8
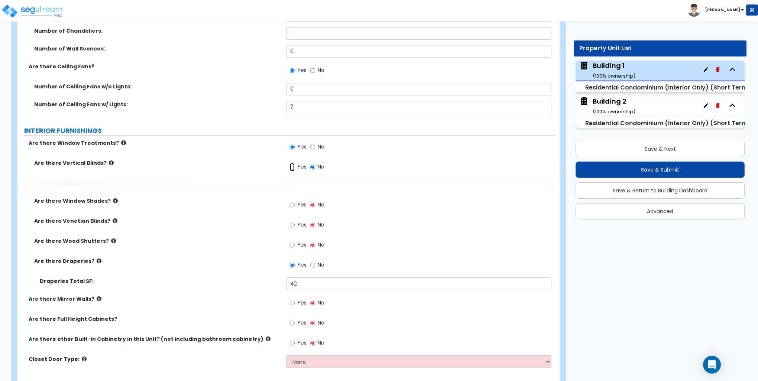
radio input "true"
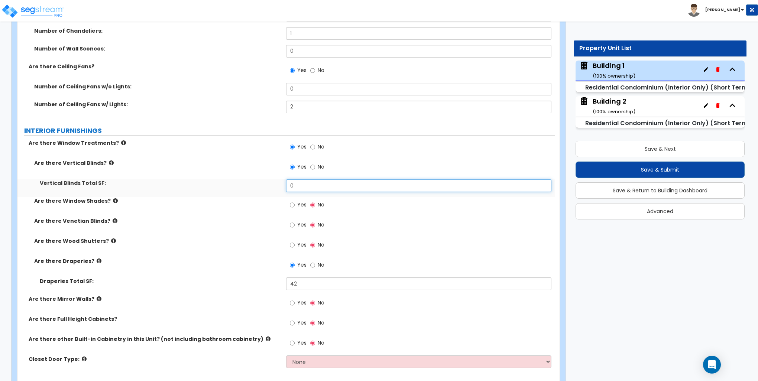
click at [297, 188] on input "0" at bounding box center [418, 185] width 265 height 13
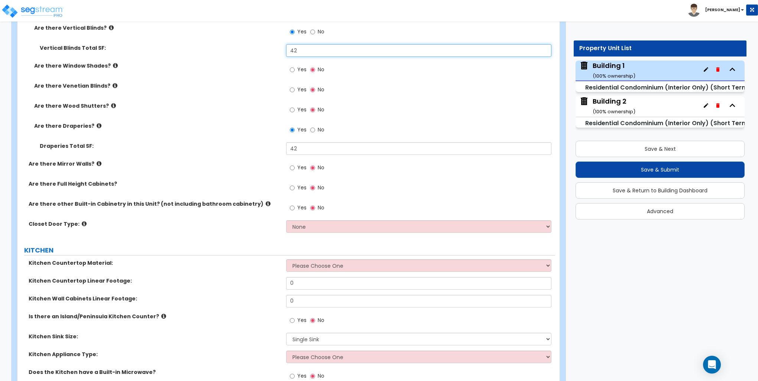
scroll to position [891, 0]
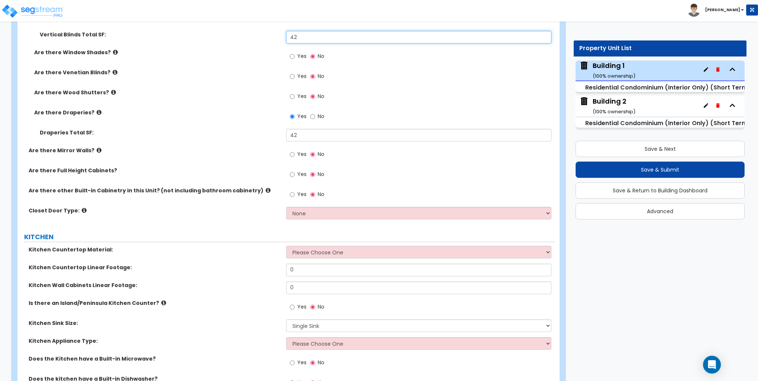
type input "42"
click at [300, 214] on select "None Bi-fold Louvered Doors Bi-fold Panel Doors Sliding Doors Hinged Wood Door" at bounding box center [418, 213] width 265 height 13
select select "3"
click at [286, 207] on select "None Bi-fold Louvered Doors Bi-fold Panel Doors Sliding Doors Hinged Wood Door" at bounding box center [418, 213] width 265 height 13
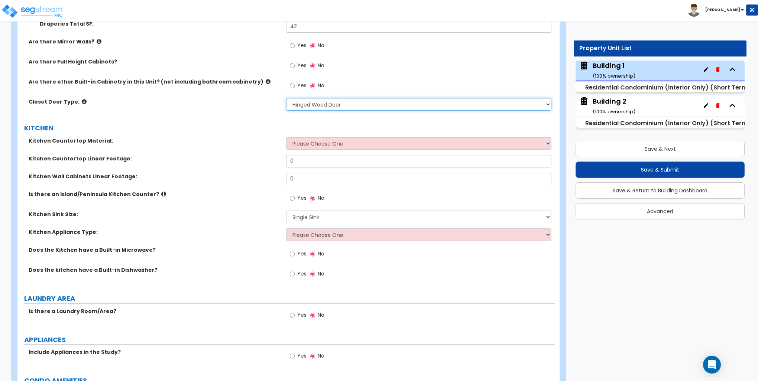
scroll to position [1003, 0]
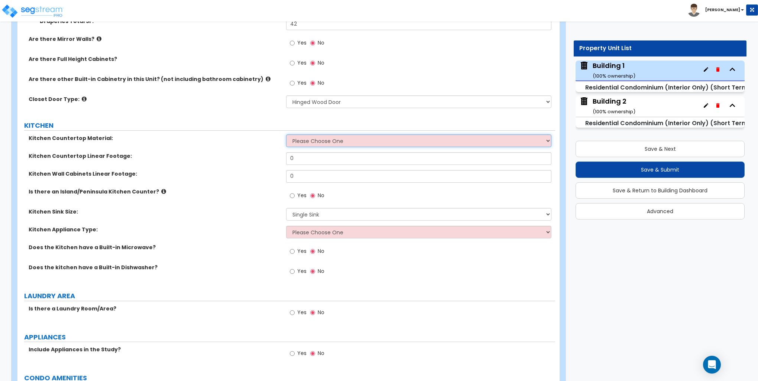
click at [313, 141] on select "Please Choose One Plastic Laminate Solid Surface Stone Quartz Marble Tile Wood …" at bounding box center [418, 140] width 265 height 13
select select "3"
click at [286, 134] on select "Please Choose One Plastic Laminate Solid Surface Stone Quartz Marble Tile Wood …" at bounding box center [418, 140] width 265 height 13
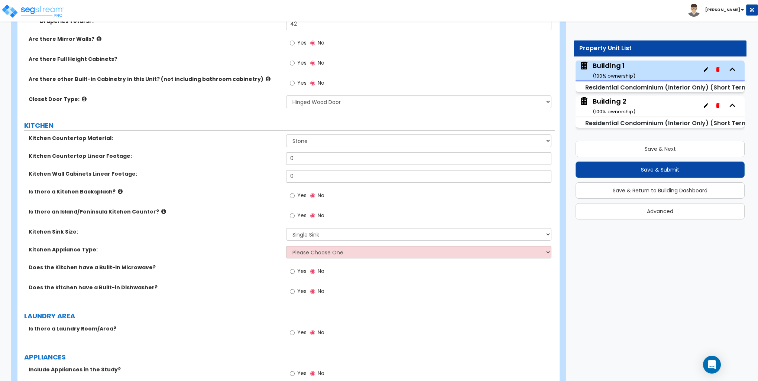
click at [306, 148] on div "Kitchen Countertop Material: Please Choose One Plastic Laminate Solid Surface S…" at bounding box center [285, 143] width 537 height 18
click at [302, 163] on input "0" at bounding box center [418, 158] width 265 height 13
click at [303, 163] on input "0" at bounding box center [418, 158] width 265 height 13
click at [300, 176] on input "0" at bounding box center [418, 176] width 265 height 13
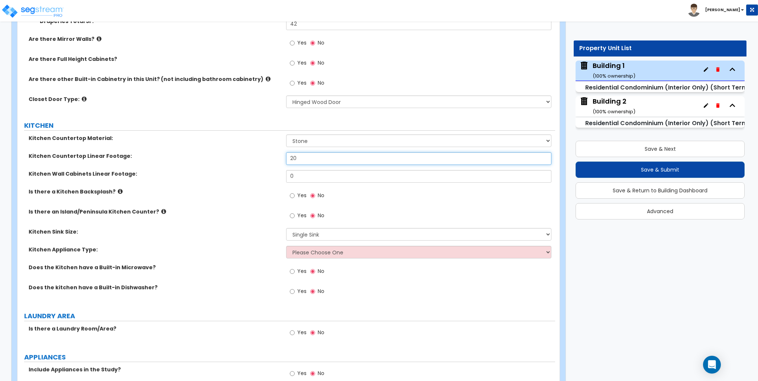
click at [303, 160] on input "20" at bounding box center [418, 158] width 265 height 13
type input "14"
click at [300, 170] on input "0" at bounding box center [418, 176] width 265 height 13
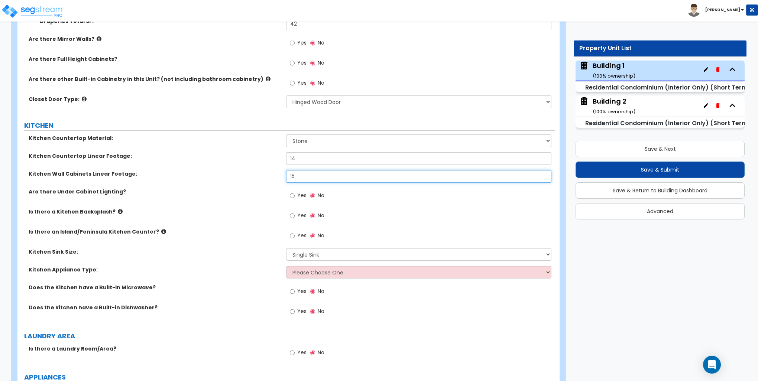
type input "1"
type input "19"
click at [158, 230] on label "Is there an Island/Peninsula Kitchen Counter?" at bounding box center [155, 231] width 252 height 7
click at [161, 230] on icon at bounding box center [163, 232] width 5 height 6
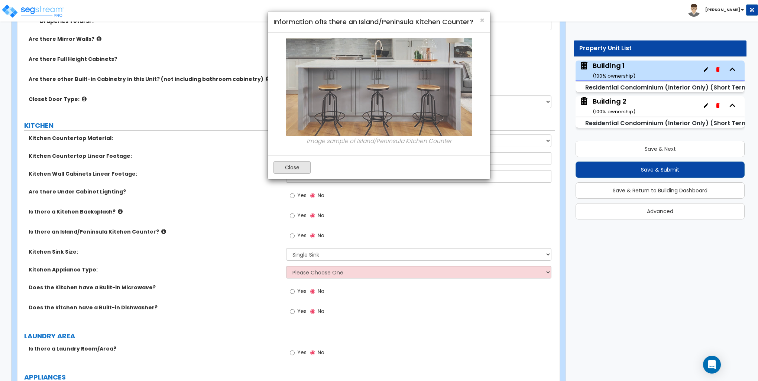
click at [297, 75] on img at bounding box center [379, 87] width 186 height 98
click at [293, 166] on button "Close" at bounding box center [291, 167] width 37 height 13
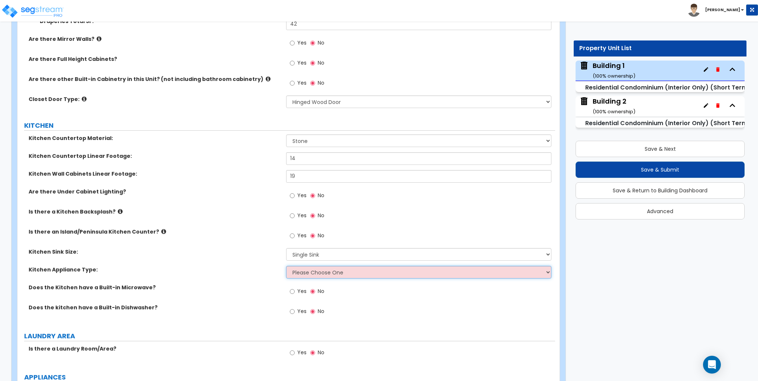
click at [302, 274] on select "Please Choose One Gas Electric" at bounding box center [418, 272] width 265 height 13
select select "2"
click at [286, 266] on select "Please Choose One Gas Electric" at bounding box center [418, 272] width 265 height 13
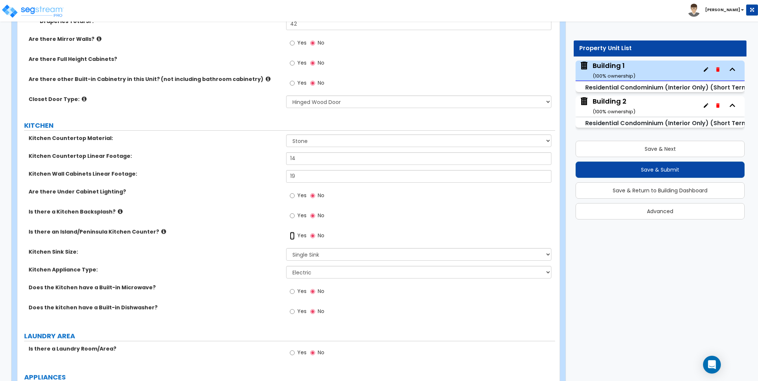
click at [292, 235] on input "Yes" at bounding box center [292, 236] width 5 height 8
radio input "true"
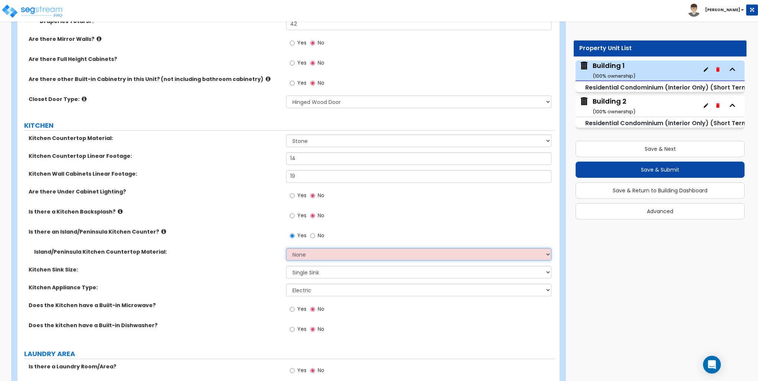
click at [311, 250] on select "None Plastic Laminate Solid Surface Stone Quartz Marble Tile Wood Stainless Ste…" at bounding box center [418, 254] width 265 height 13
select select "3"
click at [286, 248] on select "None Plastic Laminate Solid Surface Stone Quartz Marble Tile Wood Stainless Ste…" at bounding box center [418, 254] width 265 height 13
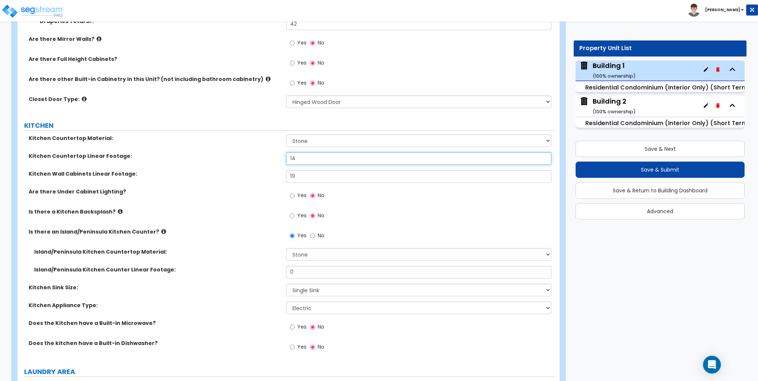
click at [304, 157] on input "14" at bounding box center [418, 158] width 265 height 13
click at [299, 271] on input "0" at bounding box center [418, 272] width 265 height 13
type input "8"
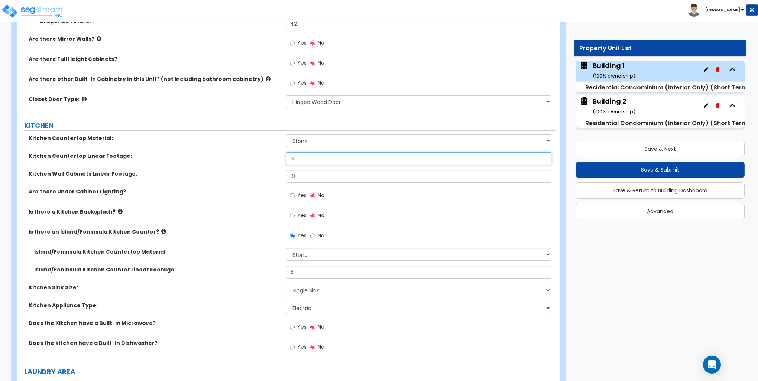
click at [309, 157] on input "14" at bounding box center [418, 158] width 265 height 13
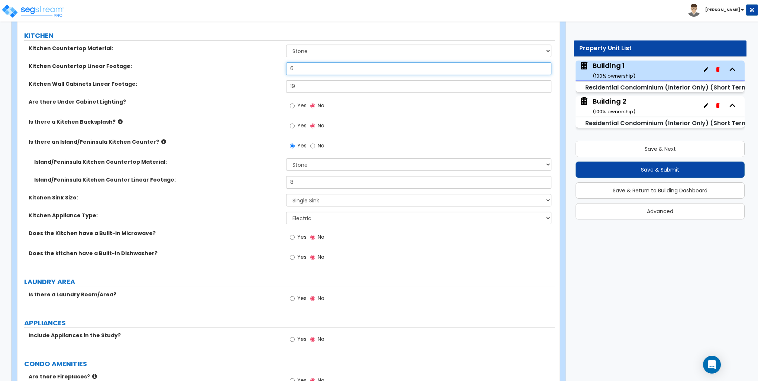
scroll to position [1114, 0]
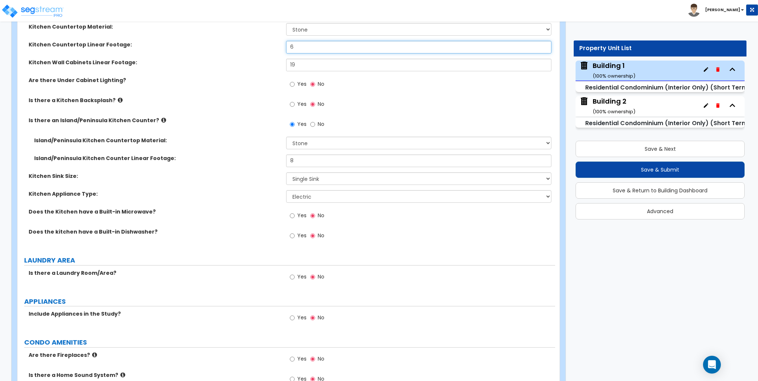
type input "6"
click at [294, 214] on input "Yes" at bounding box center [292, 216] width 5 height 8
radio input "true"
click at [291, 234] on input "Yes" at bounding box center [292, 236] width 5 height 8
radio input "true"
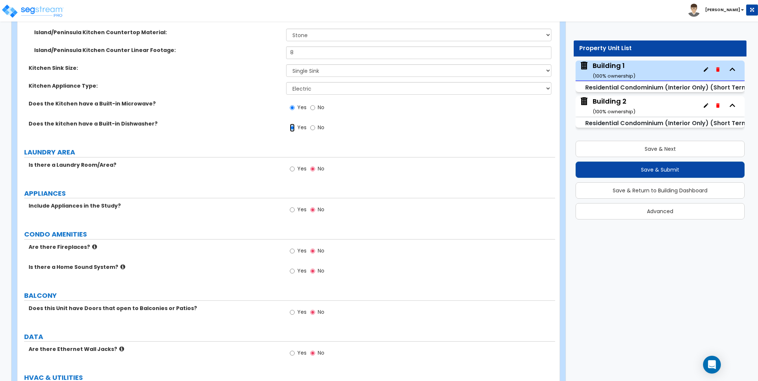
scroll to position [1225, 0]
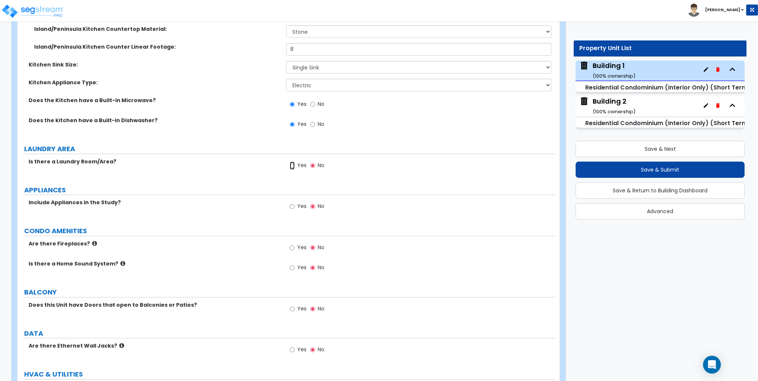
click at [291, 162] on input "Yes" at bounding box center [292, 166] width 5 height 8
radio input "true"
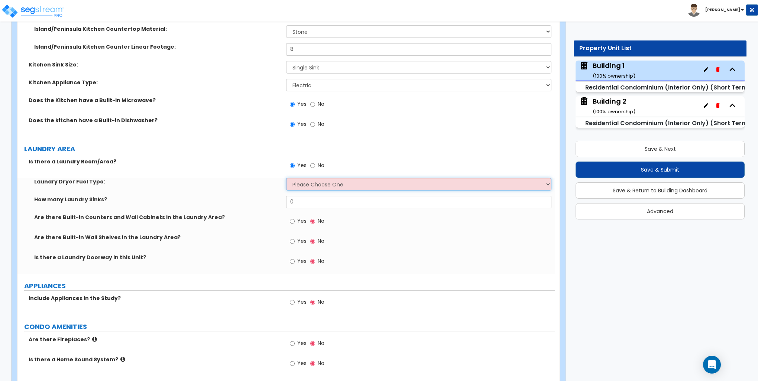
click at [303, 187] on select "Please Choose One Gas Electric" at bounding box center [418, 184] width 265 height 13
select select "2"
click at [286, 178] on select "Please Choose One Gas Electric" at bounding box center [418, 184] width 265 height 13
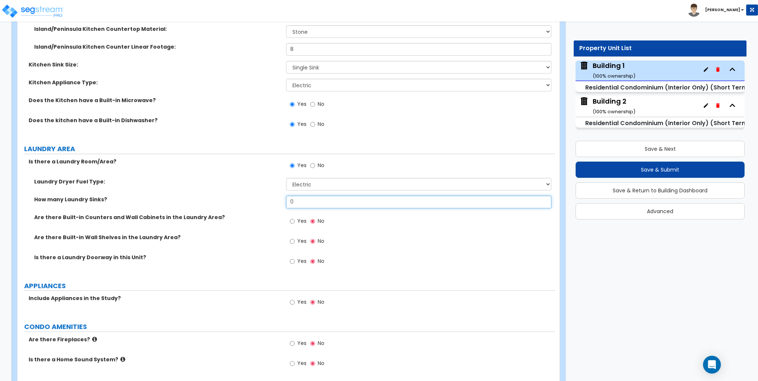
click at [307, 200] on input "0" at bounding box center [418, 202] width 265 height 13
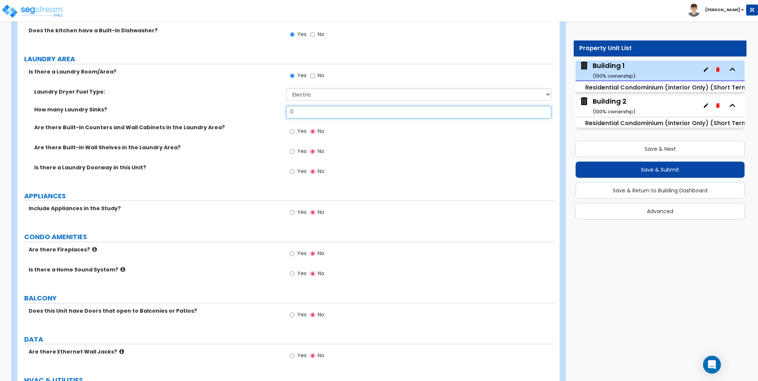
scroll to position [1337, 0]
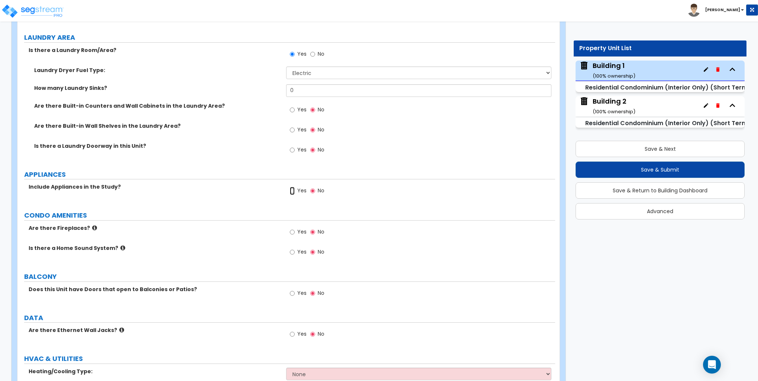
click at [294, 192] on input "Yes" at bounding box center [292, 191] width 5 height 8
radio input "true"
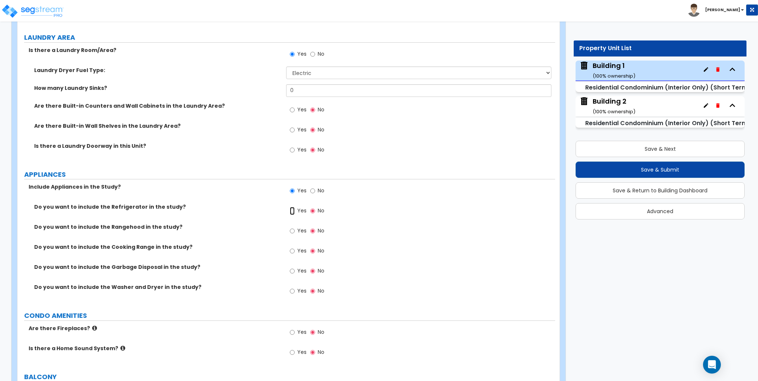
click at [292, 209] on input "Yes" at bounding box center [292, 211] width 5 height 8
radio input "true"
click at [292, 249] on input "Yes" at bounding box center [292, 251] width 5 height 8
radio input "true"
click at [294, 269] on input "Yes" at bounding box center [292, 271] width 5 height 8
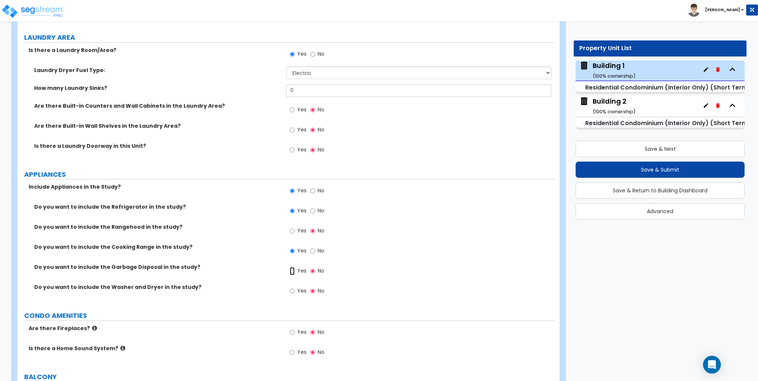
radio input "true"
click at [293, 290] on input "Yes" at bounding box center [292, 291] width 5 height 8
radio input "true"
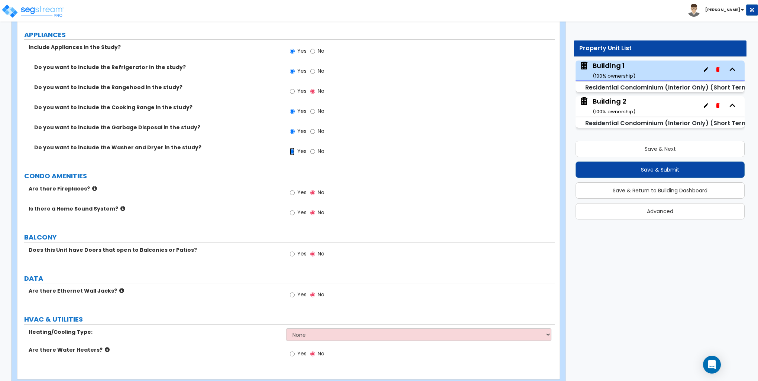
scroll to position [1485, 0]
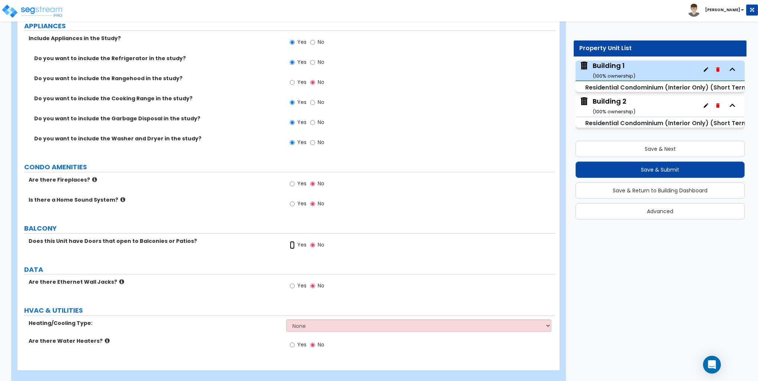
click at [293, 244] on input "Yes" at bounding box center [292, 245] width 5 height 8
radio input "true"
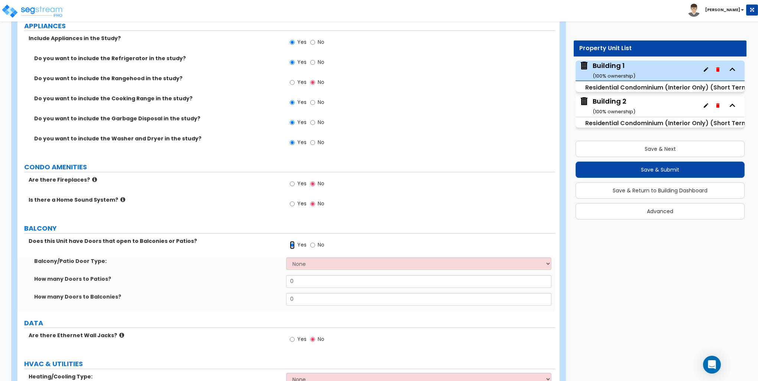
scroll to position [1548, 0]
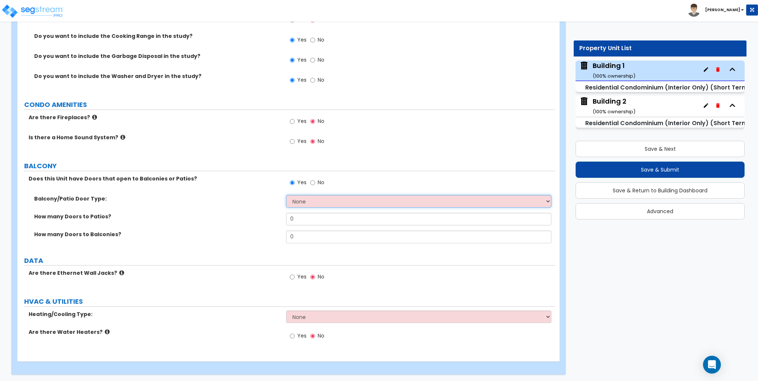
click at [311, 200] on select "None Single Hinged Doors Double Hinged Doors Single French Doors Double French …" at bounding box center [418, 201] width 265 height 13
select select "5"
click at [286, 195] on select "None Single Hinged Doors Double Hinged Doors Single French Doors Double French …" at bounding box center [418, 201] width 265 height 13
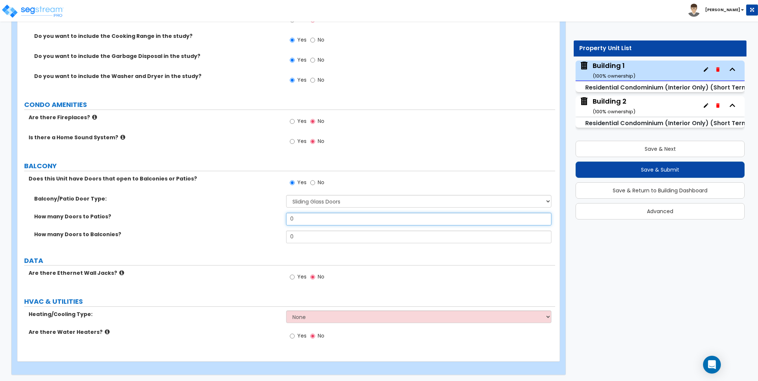
click at [306, 219] on input "0" at bounding box center [418, 219] width 265 height 13
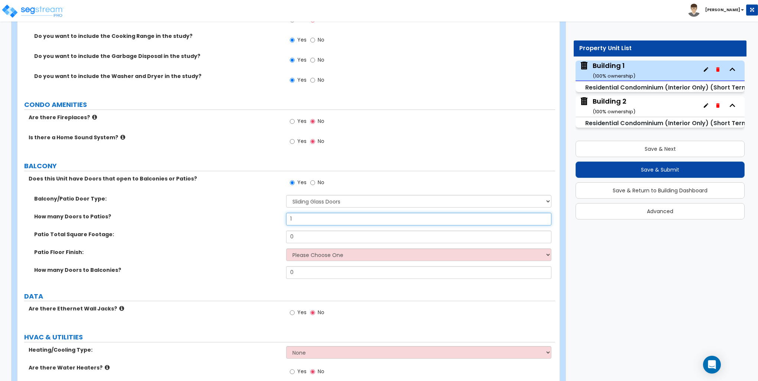
type input "1"
click at [303, 241] on input "0" at bounding box center [418, 237] width 265 height 13
type input "100"
click at [318, 252] on select "Please Choose One Bare Concrete Brick Pavers Stamped Concrete Stone Pavers Wood…" at bounding box center [418, 254] width 265 height 13
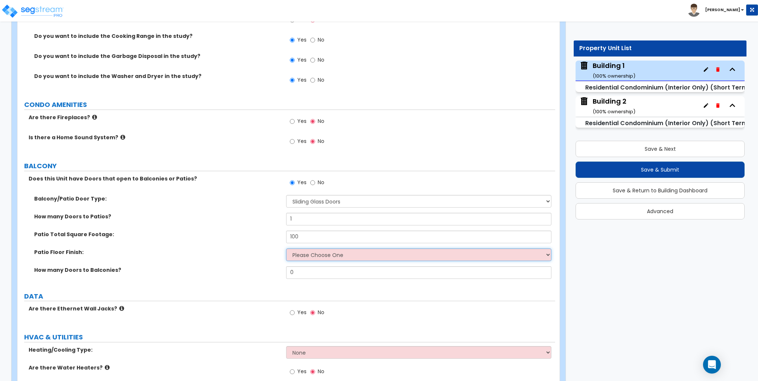
select select "1"
click at [286, 248] on select "Please Choose One Bare Concrete Brick Pavers Stamped Concrete Stone Pavers Wood…" at bounding box center [418, 254] width 265 height 13
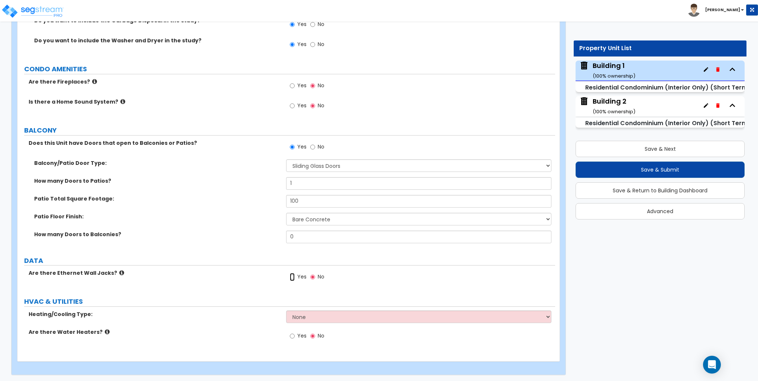
click at [293, 277] on input "Yes" at bounding box center [292, 277] width 5 height 8
radio input "true"
click at [309, 316] on select "None Heat Only Central HVAC Thru Wall HVAC Mini Split HVAC" at bounding box center [418, 316] width 265 height 13
select select "2"
click at [286, 310] on select "None Heat Only Central HVAC Thru Wall HVAC Mini Split HVAC" at bounding box center [418, 316] width 265 height 13
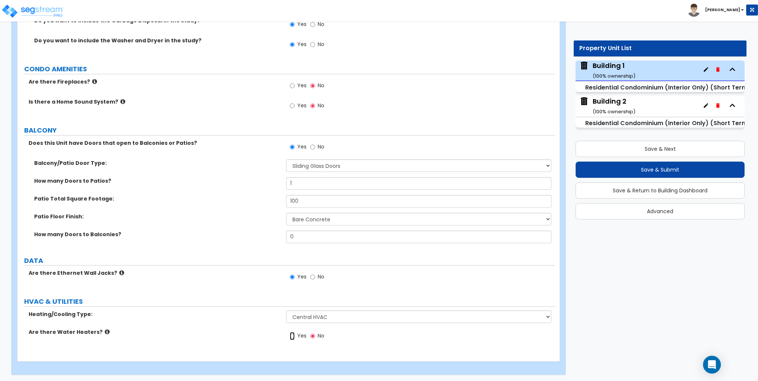
click at [292, 335] on input "Yes" at bounding box center [292, 336] width 5 height 8
radio input "true"
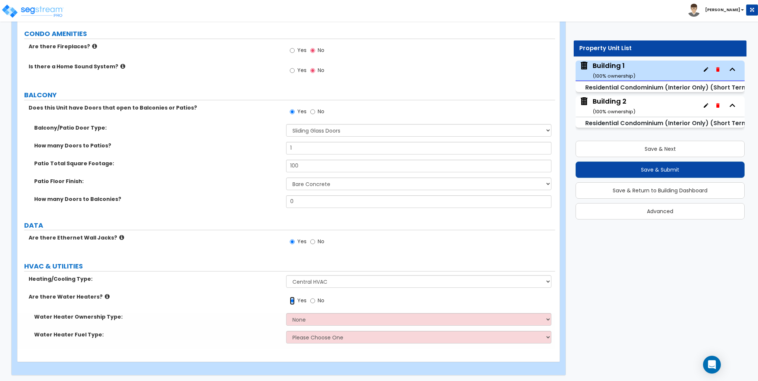
scroll to position [1619, 0]
click at [311, 317] on select "None Water Heater for Multiple Units Water Heater for Individual Units" at bounding box center [418, 319] width 265 height 13
select select "2"
click at [286, 313] on select "None Water Heater for Multiple Units Water Heater for Individual Units" at bounding box center [418, 319] width 265 height 13
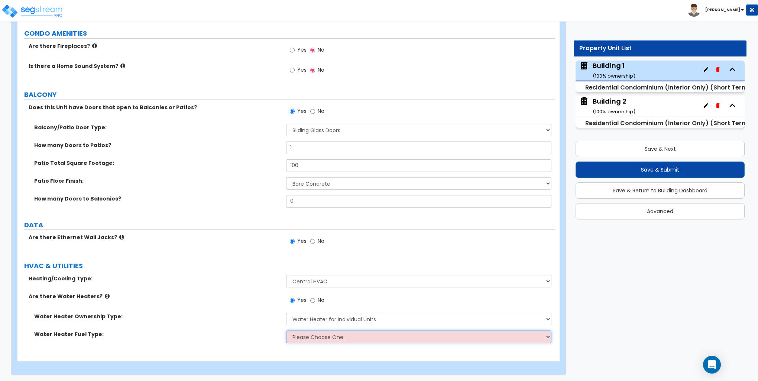
click at [317, 338] on select "Please Choose One Gas Electric" at bounding box center [418, 336] width 265 height 13
select select "2"
click at [286, 330] on select "Please Choose One Gas Electric" at bounding box center [418, 336] width 265 height 13
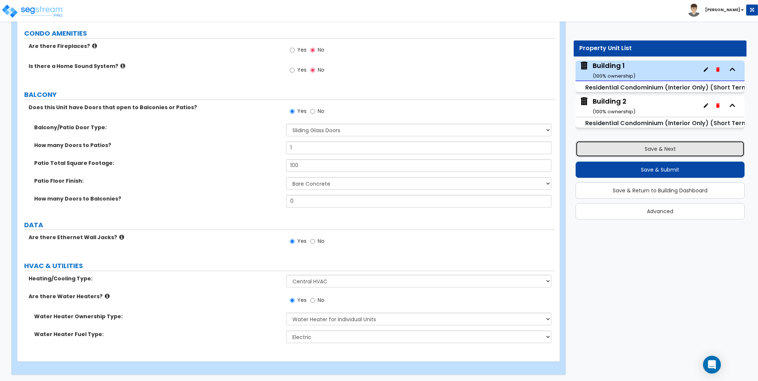
click at [662, 148] on button "Save & Next" at bounding box center [659, 149] width 169 height 16
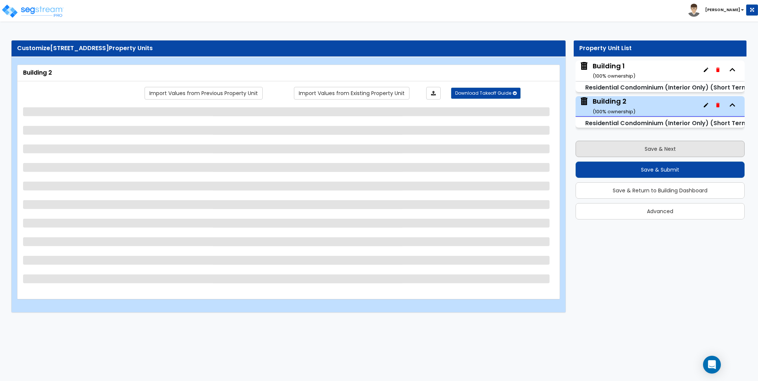
scroll to position [0, 0]
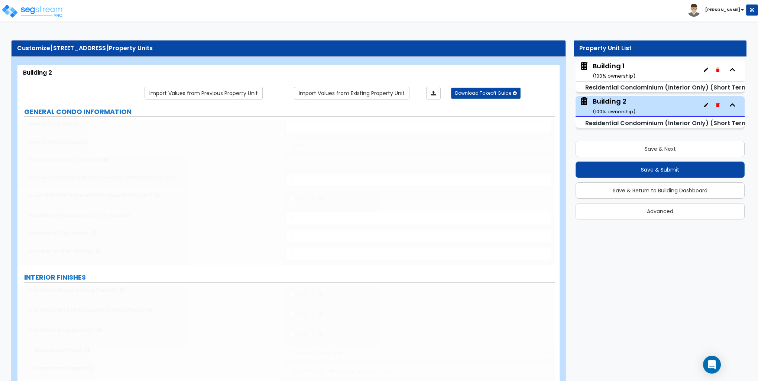
select select "1"
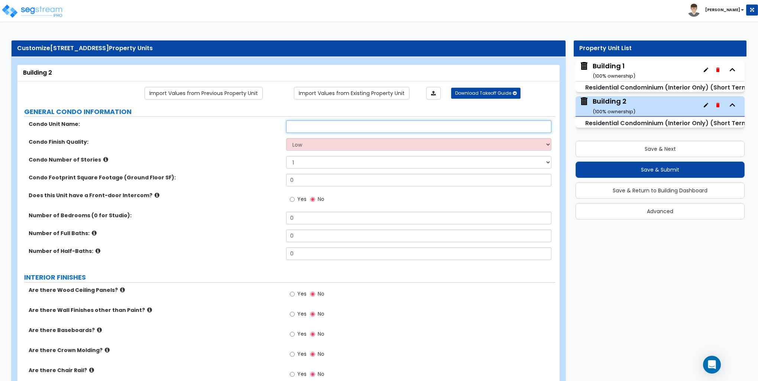
click at [305, 126] on input "text" at bounding box center [418, 126] width 265 height 13
type input "B"
click at [311, 140] on select "Low Average High" at bounding box center [418, 144] width 265 height 13
select select "1"
click at [286, 138] on select "Low Average High" at bounding box center [418, 144] width 265 height 13
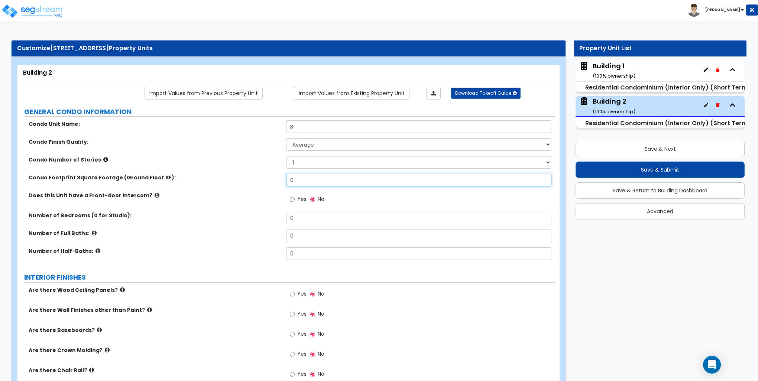
click at [301, 182] on input "0" at bounding box center [418, 180] width 265 height 13
type input "631"
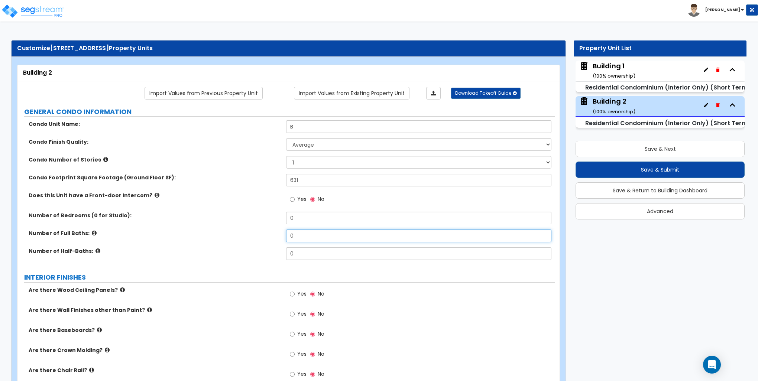
click at [300, 233] on input "0" at bounding box center [418, 235] width 265 height 13
type input "1"
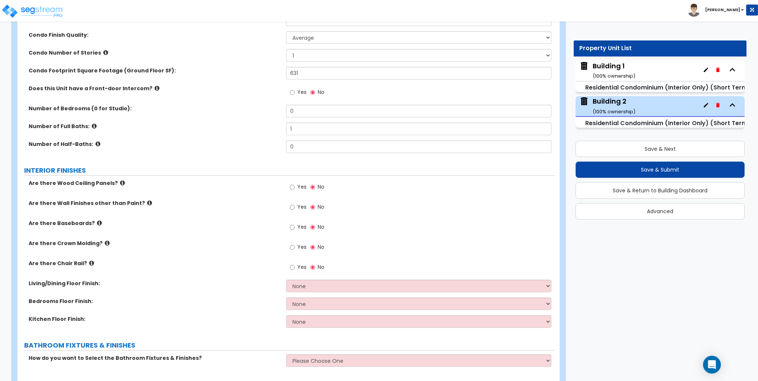
scroll to position [111, 0]
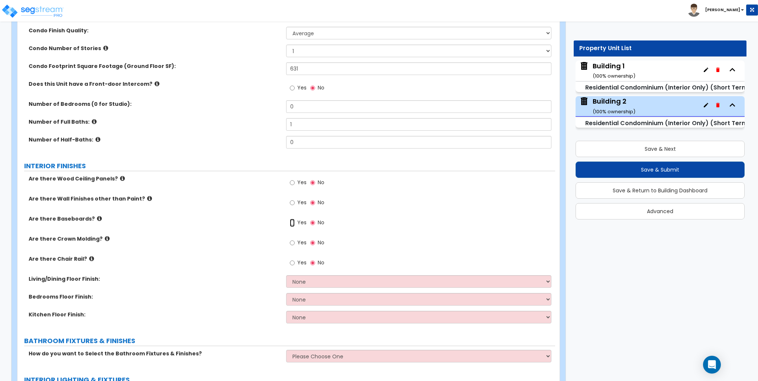
click at [292, 222] on input "Yes" at bounding box center [292, 223] width 5 height 8
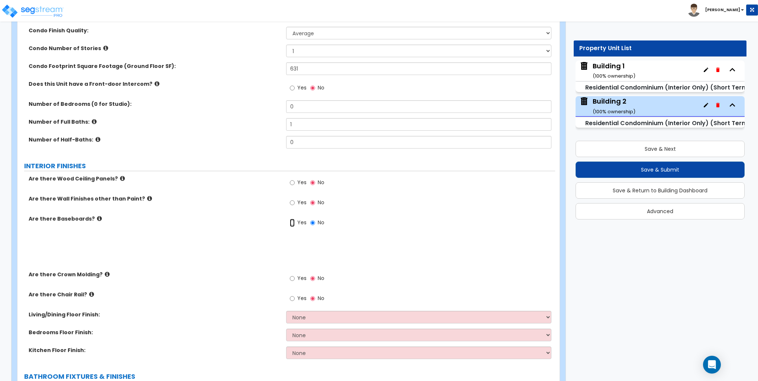
radio input "true"
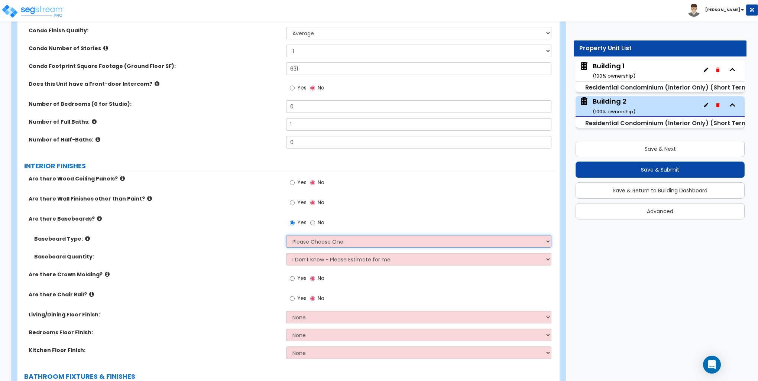
click at [296, 237] on select "Please Choose One Wood Vinyl Carpet Tile" at bounding box center [418, 241] width 265 height 13
select select "1"
click at [286, 235] on select "Please Choose One Wood Vinyl Carpet Tile" at bounding box center [418, 241] width 265 height 13
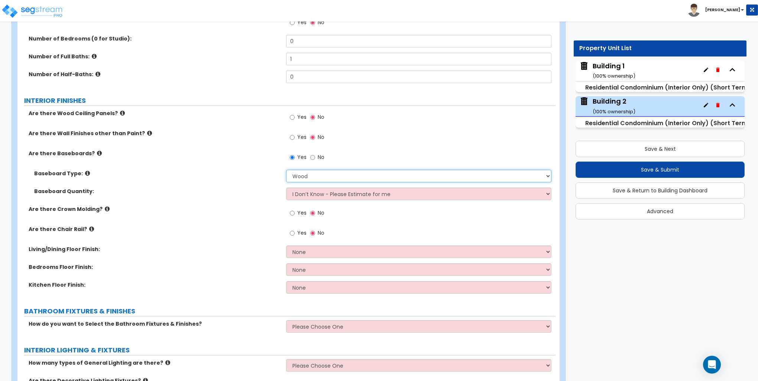
scroll to position [186, 0]
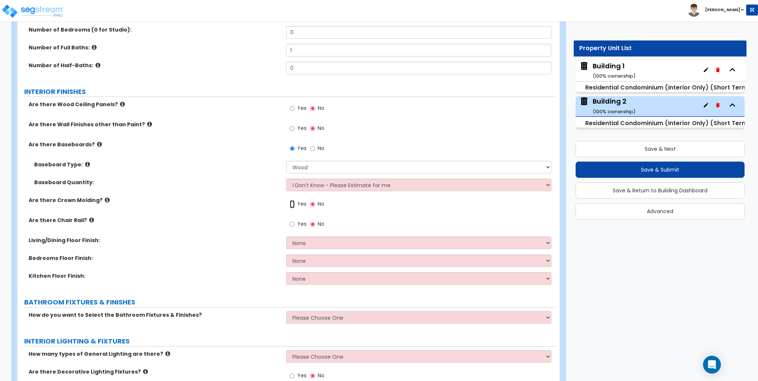
click at [294, 204] on input "Yes" at bounding box center [292, 204] width 5 height 8
radio input "true"
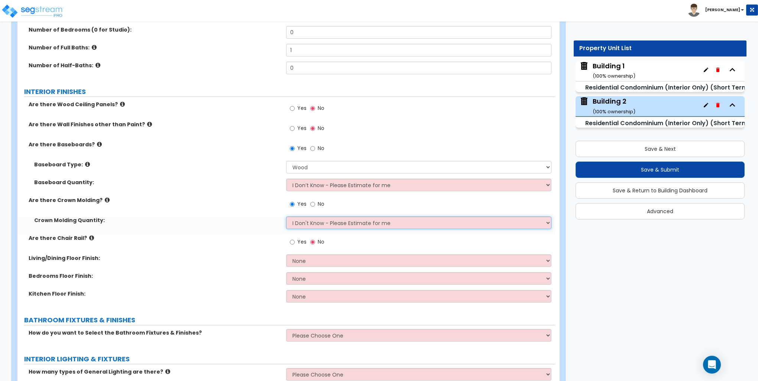
click at [304, 222] on select "I Don't Know - Please Estimate for me I want to Enter the Linear Footage" at bounding box center [418, 222] width 265 height 13
select select "1"
click at [286, 216] on select "I Don't Know - Please Estimate for me I want to Enter the Linear Footage" at bounding box center [418, 222] width 265 height 13
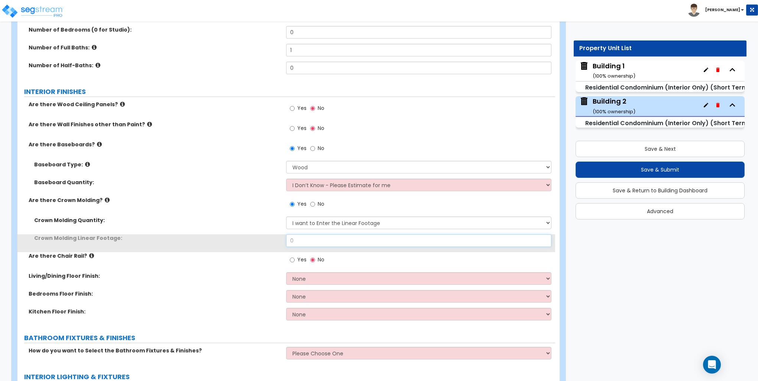
click at [307, 238] on input "0" at bounding box center [418, 240] width 265 height 13
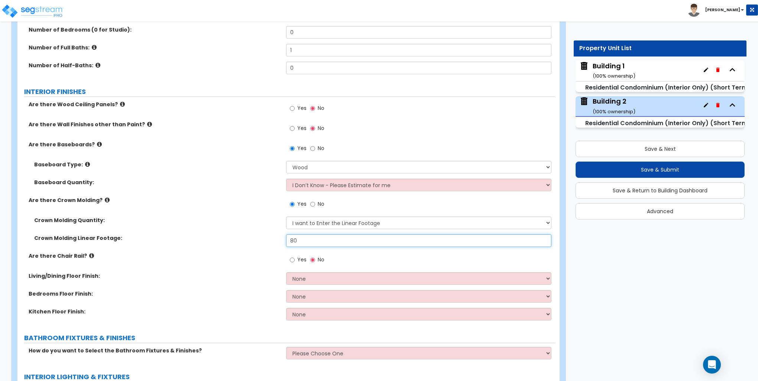
type input "80"
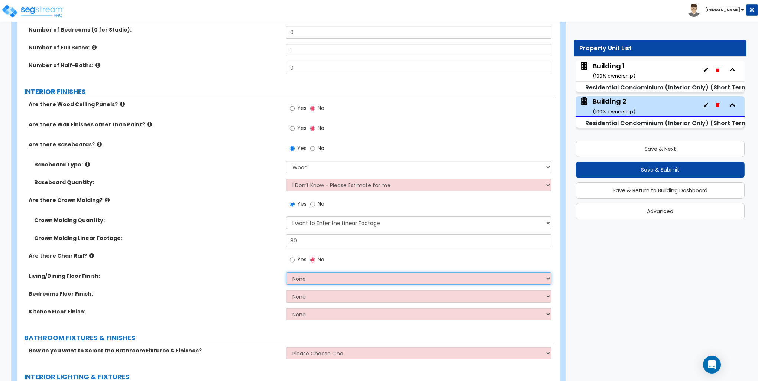
click at [296, 279] on select "None Tile Flooring Hardwood Flooring Resilient Laminate Flooring VCT Flooring S…" at bounding box center [418, 278] width 265 height 13
select select "3"
click at [286, 272] on select "None Tile Flooring Hardwood Flooring Resilient Laminate Flooring VCT Flooring S…" at bounding box center [418, 278] width 265 height 13
click at [319, 275] on select "None Tile Flooring Hardwood Flooring Resilient Laminate Flooring VCT Flooring S…" at bounding box center [418, 278] width 265 height 13
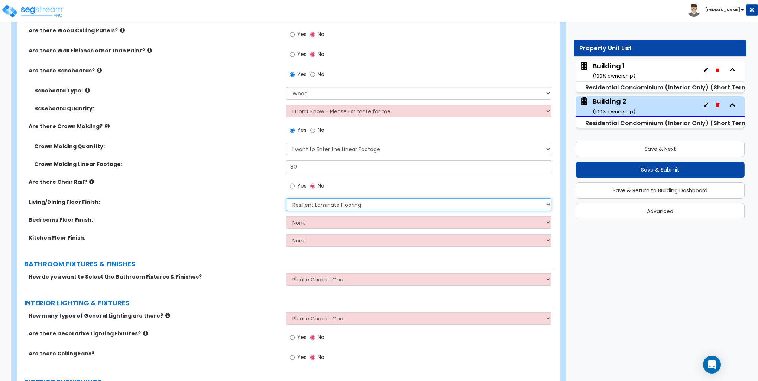
scroll to position [260, 0]
click at [312, 221] on select "None Tile Flooring Hardwood Flooring Resilient Laminate Flooring VCT Flooring S…" at bounding box center [418, 222] width 265 height 13
select select "3"
click at [286, 216] on select "None Tile Flooring Hardwood Flooring Resilient Laminate Flooring VCT Flooring S…" at bounding box center [418, 222] width 265 height 13
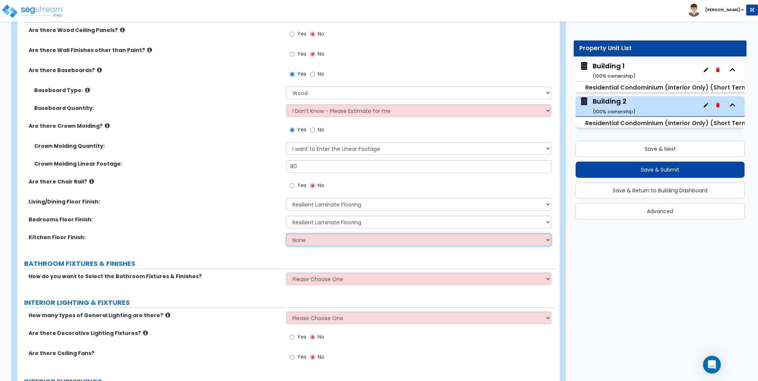
click at [309, 240] on select "None Tile Flooring Hardwood Flooring Resilient Laminate Flooring VCT Flooring S…" at bounding box center [418, 240] width 265 height 13
click at [286, 234] on select "None Tile Flooring Hardwood Flooring Resilient Laminate Flooring VCT Flooring S…" at bounding box center [418, 240] width 265 height 13
click at [313, 236] on select "None Tile Flooring Hardwood Flooring Resilient Laminate Flooring VCT Flooring S…" at bounding box center [418, 240] width 265 height 13
select select "3"
click at [286, 234] on select "None Tile Flooring Hardwood Flooring Resilient Laminate Flooring VCT Flooring S…" at bounding box center [418, 240] width 265 height 13
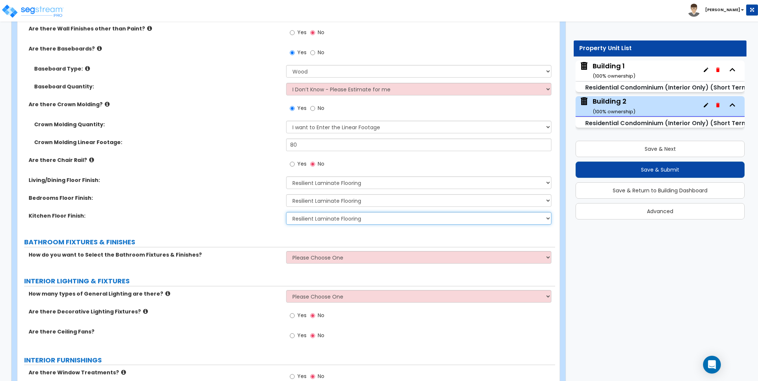
scroll to position [371, 0]
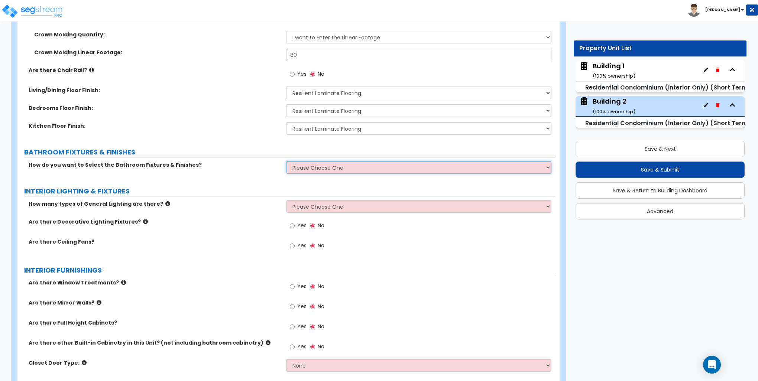
click at [319, 167] on select "Please Choose One Select Fixtures and Finishes only for one Bath and assume thi…" at bounding box center [418, 167] width 265 height 13
select select "1"
click at [286, 161] on select "Please Choose One Select Fixtures and Finishes only for one Bath and assume thi…" at bounding box center [418, 167] width 265 height 13
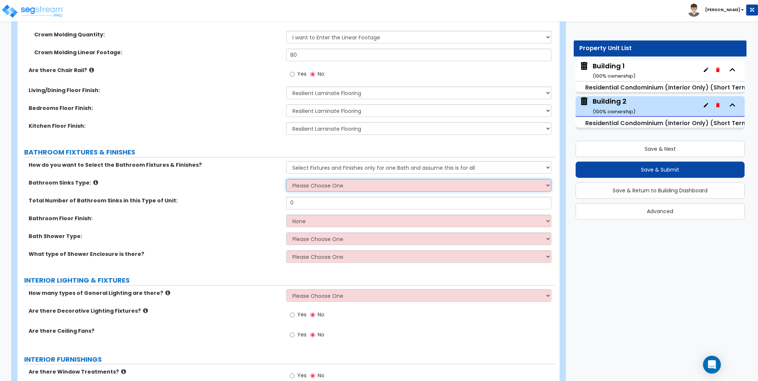
click at [318, 186] on select "Please Choose One Wall-mounted Pedestal-mounted Vanity-mounted" at bounding box center [418, 185] width 265 height 13
select select "3"
click at [286, 179] on select "Please Choose One Wall-mounted Pedestal-mounted Vanity-mounted" at bounding box center [418, 185] width 265 height 13
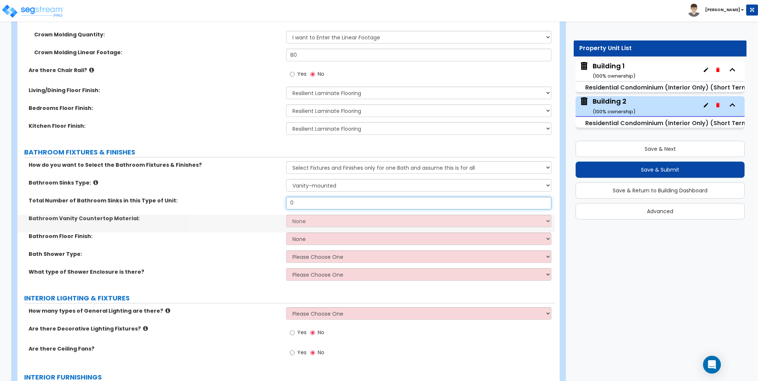
click at [306, 198] on input "0" at bounding box center [418, 203] width 265 height 13
type input "1"
click at [313, 219] on select "None Plastic Laminate Solid Surface Stone Quartz Marble Tile Wood" at bounding box center [418, 221] width 265 height 13
select select "2"
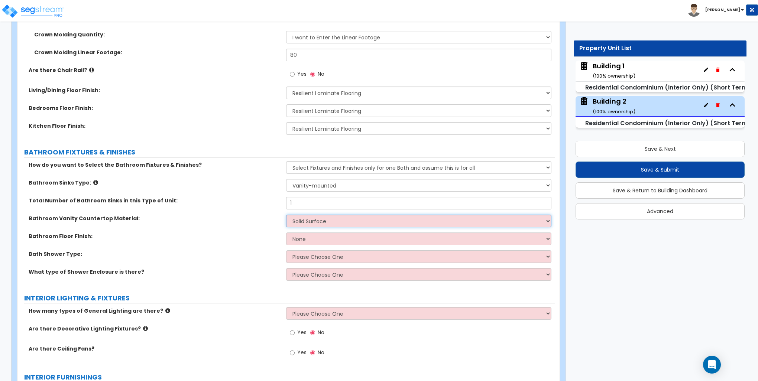
click at [286, 215] on select "None Plastic Laminate Solid Surface Stone Quartz Marble Tile Wood" at bounding box center [418, 221] width 265 height 13
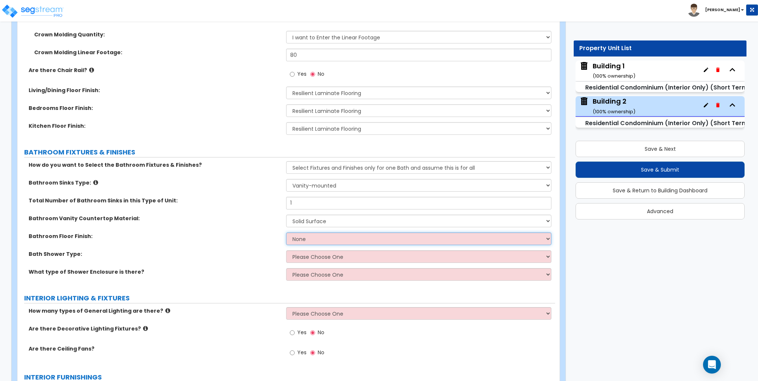
click at [304, 237] on select "None Tile Flooring Hardwood Flooring Resilient Laminate Flooring VCT Flooring S…" at bounding box center [418, 238] width 265 height 13
select select "1"
click at [286, 232] on select "None Tile Flooring Hardwood Flooring Resilient Laminate Flooring VCT Flooring S…" at bounding box center [418, 238] width 265 height 13
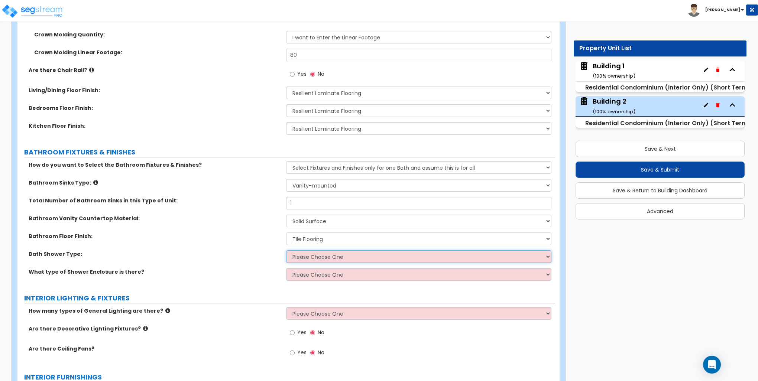
click at [305, 258] on select "Please Choose One Recessed Bathtub - Shower Combo Freestanding" at bounding box center [418, 256] width 265 height 13
select select "2"
click at [286, 250] on select "Please Choose One Recessed Bathtub - Shower Combo Freestanding" at bounding box center [418, 256] width 265 height 13
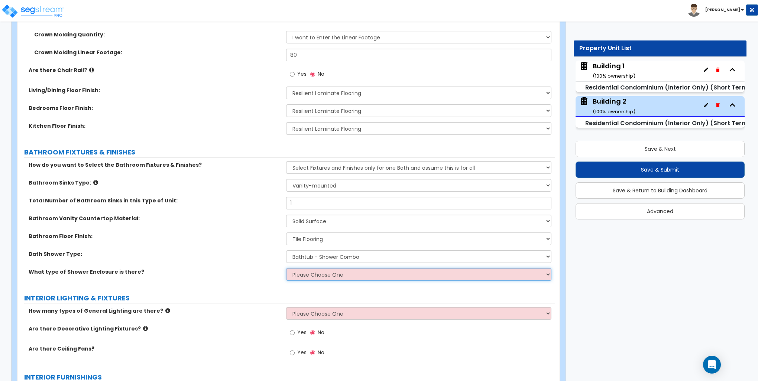
click at [309, 268] on select "Please Choose One Curtain & [PERSON_NAME] Sliding Doors Glass Hinged Doors" at bounding box center [418, 274] width 265 height 13
select select "1"
click at [286, 268] on select "Please Choose One Curtain & [PERSON_NAME] Sliding Doors Glass Hinged Doors" at bounding box center [418, 274] width 265 height 13
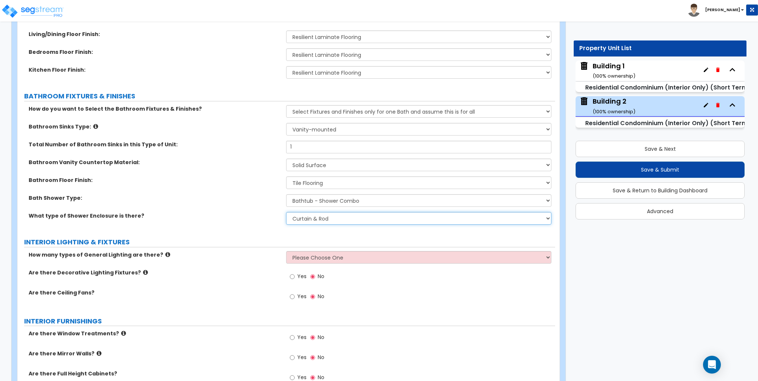
scroll to position [520, 0]
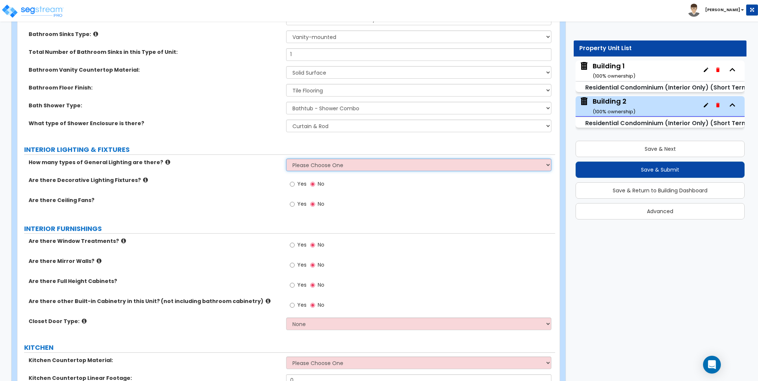
click at [329, 162] on select "Please Choose One 1 2 3" at bounding box center [418, 165] width 265 height 13
select select "1"
click at [286, 159] on select "Please Choose One 1 2 3" at bounding box center [418, 165] width 265 height 13
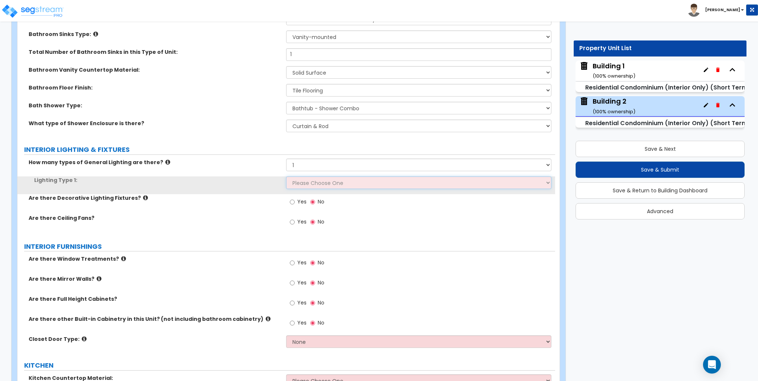
click at [314, 183] on select "Please Choose One LED Surface-Mounted LED Recessed Fluorescent Surface-Mounted …" at bounding box center [418, 182] width 265 height 13
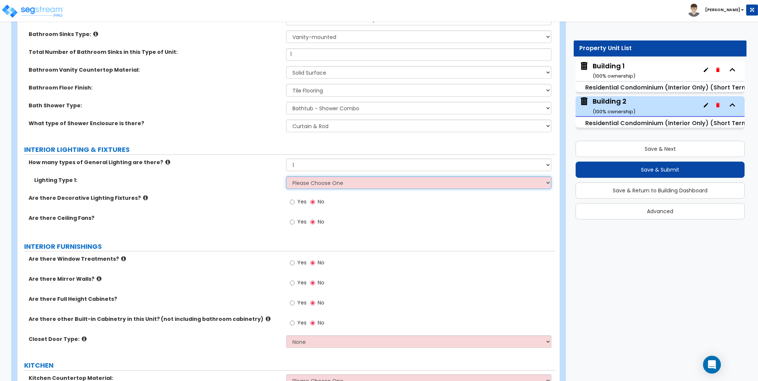
select select "2"
click at [286, 176] on select "Please Choose One LED Surface-Mounted LED Recessed Fluorescent Surface-Mounted …" at bounding box center [418, 182] width 265 height 13
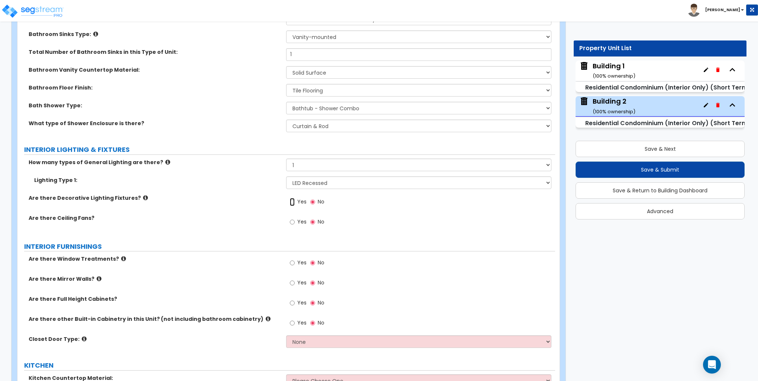
click at [291, 202] on input "Yes" at bounding box center [292, 202] width 5 height 8
radio input "true"
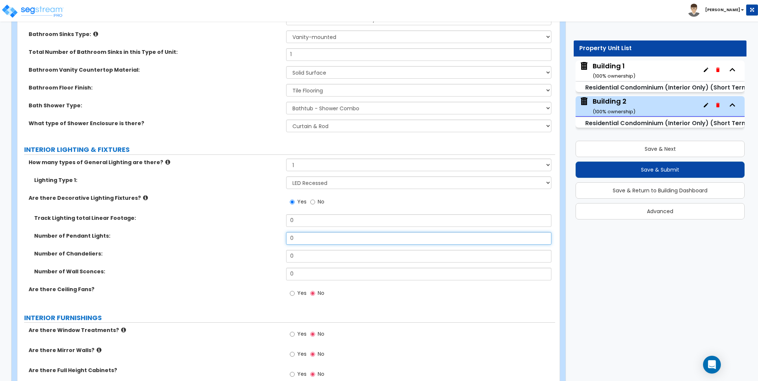
click at [298, 235] on input "0" at bounding box center [418, 238] width 265 height 13
type input "1"
click at [292, 292] on input "Yes" at bounding box center [292, 293] width 5 height 8
radio input "true"
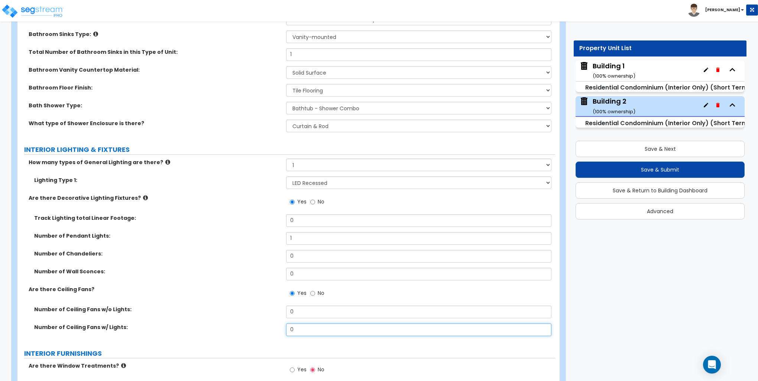
click at [304, 326] on input "0" at bounding box center [418, 329] width 265 height 13
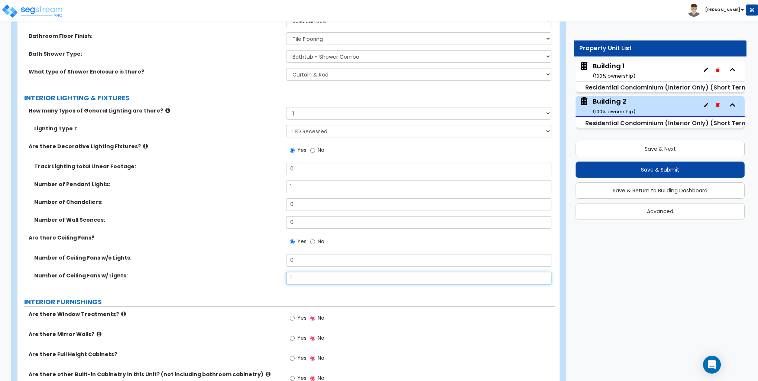
scroll to position [668, 0]
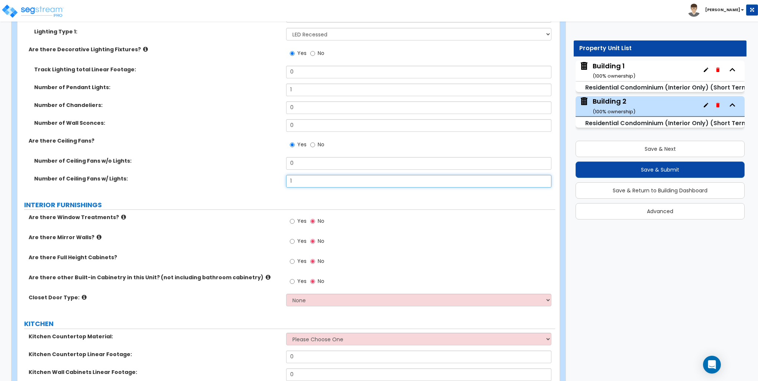
type input "1"
click at [291, 221] on input "Yes" at bounding box center [292, 221] width 5 height 8
radio input "true"
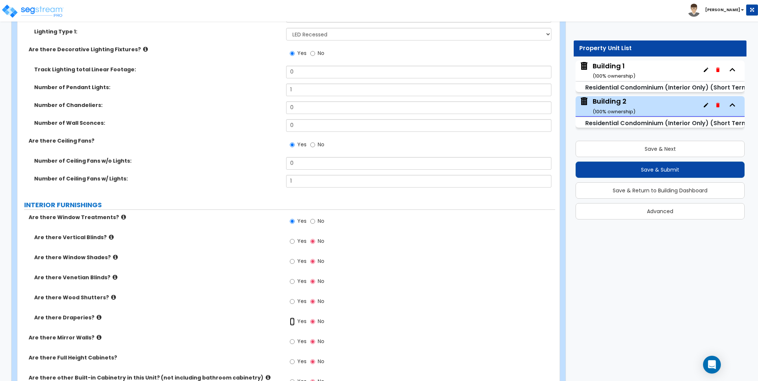
click at [291, 321] on input "Yes" at bounding box center [292, 321] width 5 height 8
radio input "true"
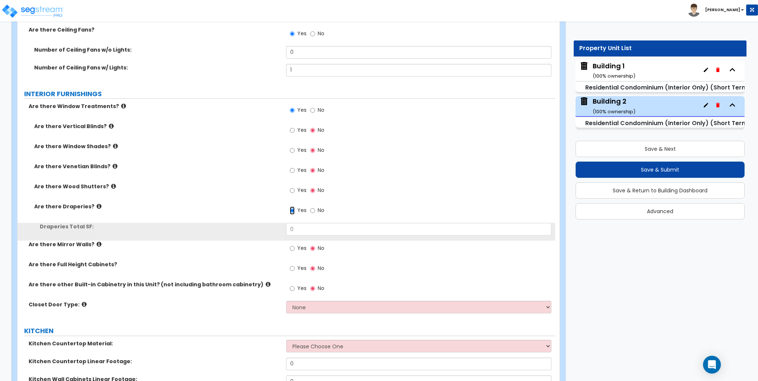
scroll to position [780, 0]
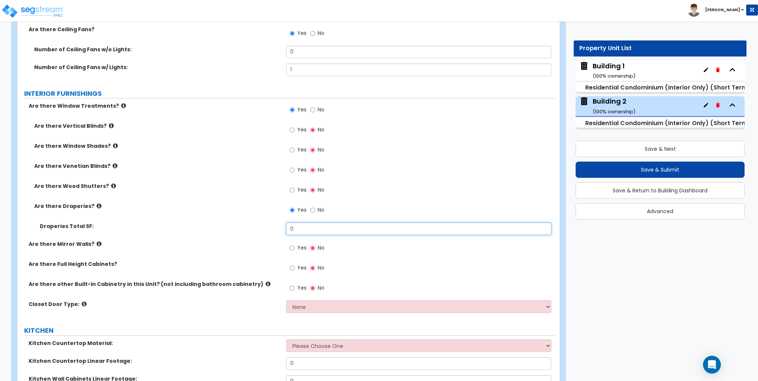
click at [305, 228] on input "0" at bounding box center [418, 228] width 265 height 13
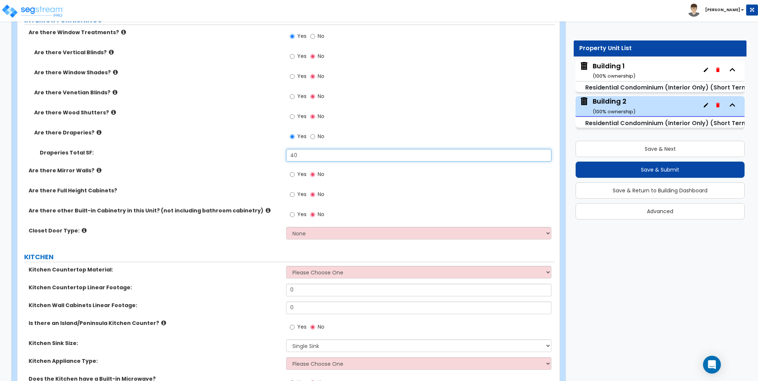
scroll to position [854, 0]
type input "40"
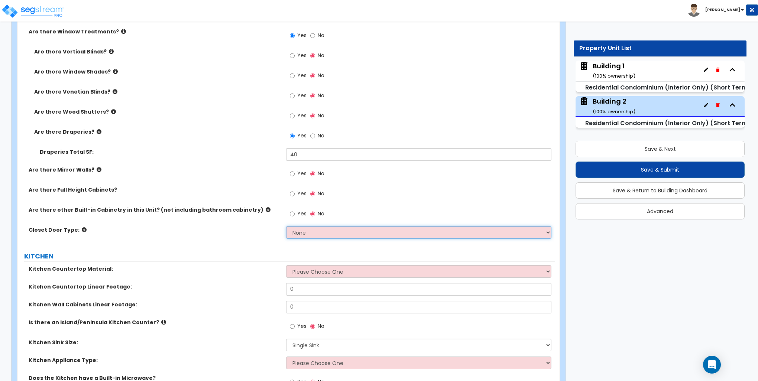
click at [309, 232] on select "None Bi-fold Louvered Doors Bi-fold Panel Doors Sliding Doors Hinged Wood Door" at bounding box center [418, 232] width 265 height 13
click at [286, 226] on select "None Bi-fold Louvered Doors Bi-fold Panel Doors Sliding Doors Hinged Wood Door" at bounding box center [418, 232] width 265 height 13
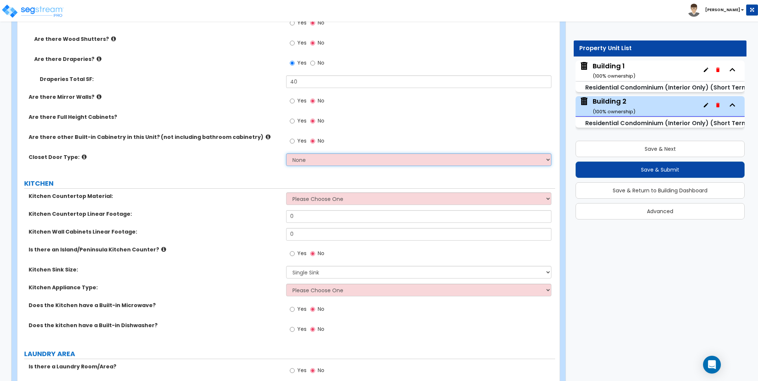
scroll to position [928, 0]
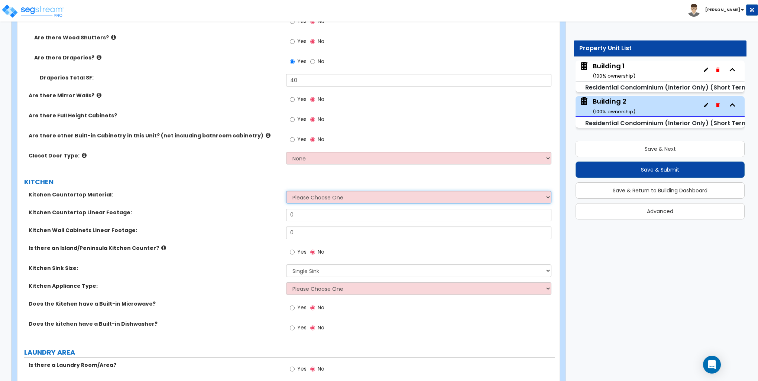
click at [297, 194] on select "Please Choose One Plastic Laminate Solid Surface Stone Quartz Marble Tile Wood …" at bounding box center [418, 197] width 265 height 13
select select "2"
click at [286, 191] on select "Please Choose One Plastic Laminate Solid Surface Stone Quartz Marble Tile Wood …" at bounding box center [418, 197] width 265 height 13
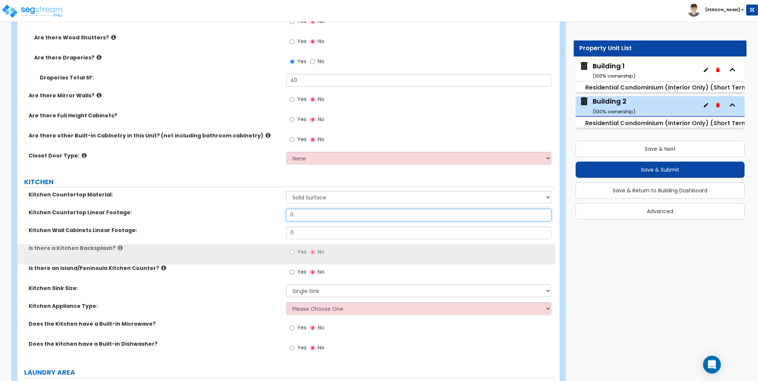
click at [306, 213] on input "0" at bounding box center [418, 215] width 265 height 13
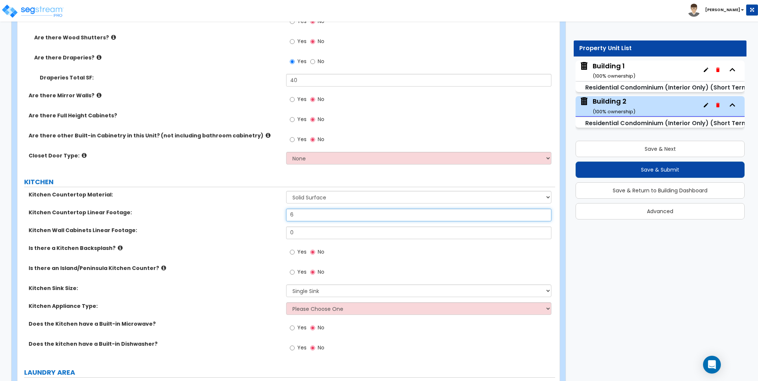
type input "6"
click at [295, 234] on input "0" at bounding box center [418, 233] width 265 height 13
click at [296, 234] on input "0" at bounding box center [418, 233] width 265 height 13
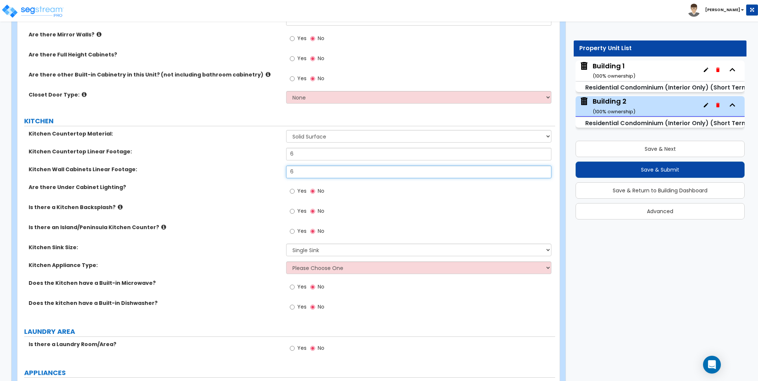
scroll to position [1003, 0]
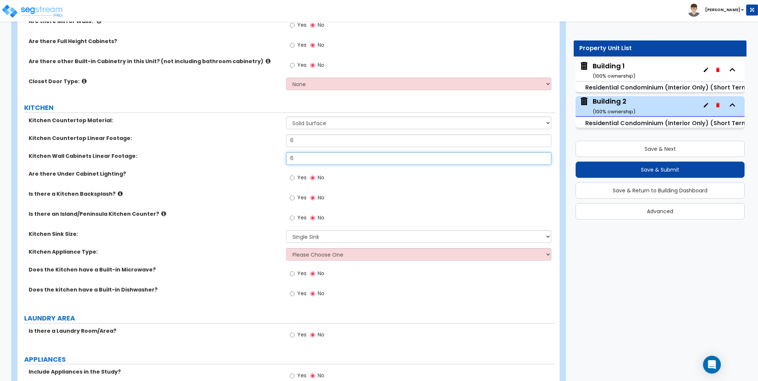
type input "6"
click at [297, 253] on select "Please Choose One Gas Electric" at bounding box center [418, 254] width 265 height 13
select select "2"
click at [286, 248] on select "Please Choose One Gas Electric" at bounding box center [418, 254] width 265 height 13
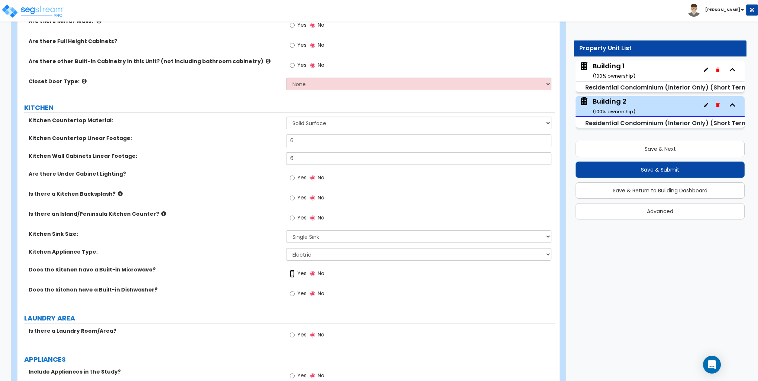
click at [292, 271] on input "Yes" at bounding box center [292, 274] width 5 height 8
radio input "true"
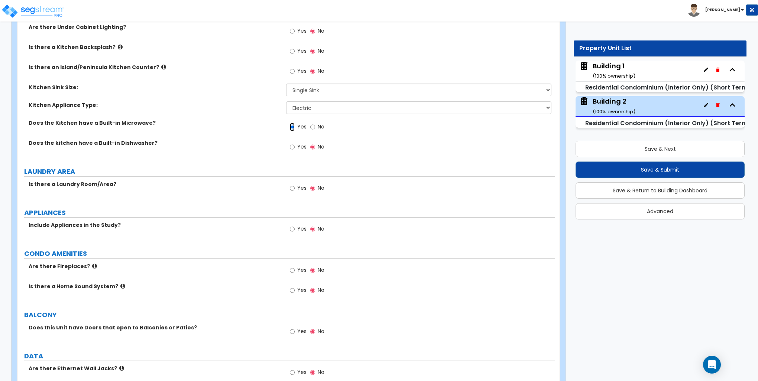
scroll to position [1151, 0]
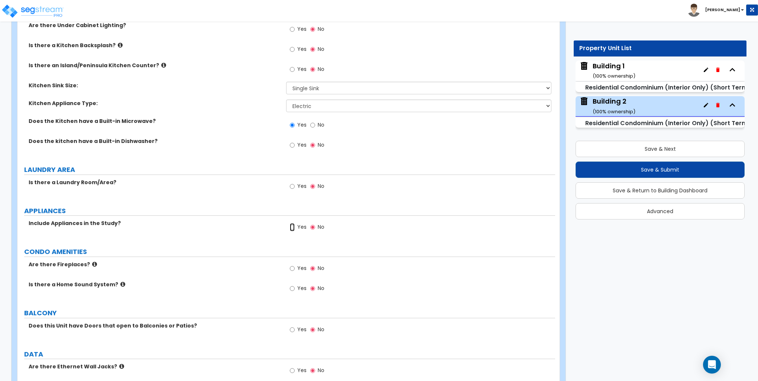
click at [291, 228] on input "Yes" at bounding box center [292, 227] width 5 height 8
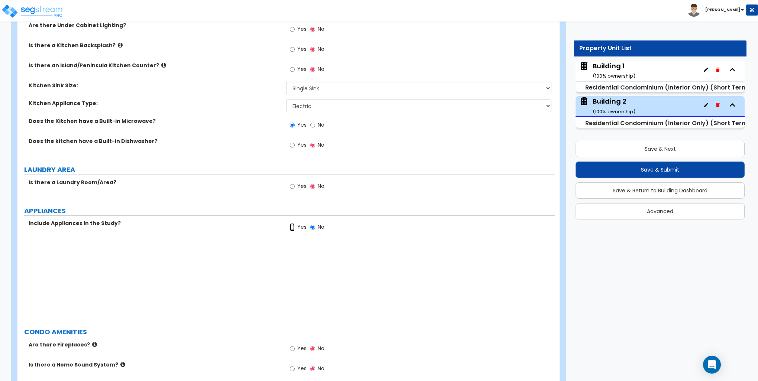
radio input "true"
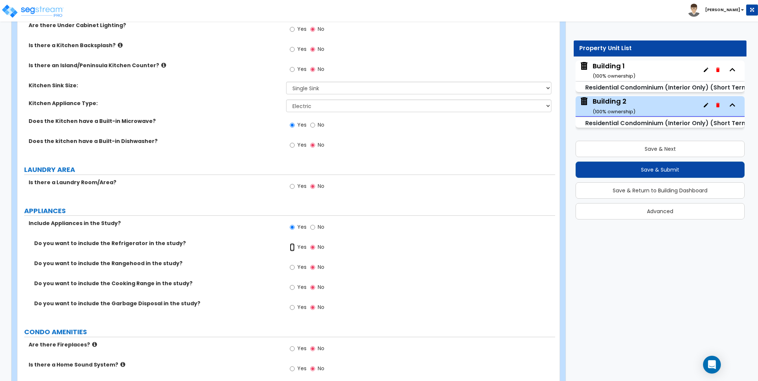
click at [292, 246] on input "Yes" at bounding box center [292, 247] width 5 height 8
radio input "true"
click at [292, 286] on input "Yes" at bounding box center [292, 287] width 5 height 8
radio input "true"
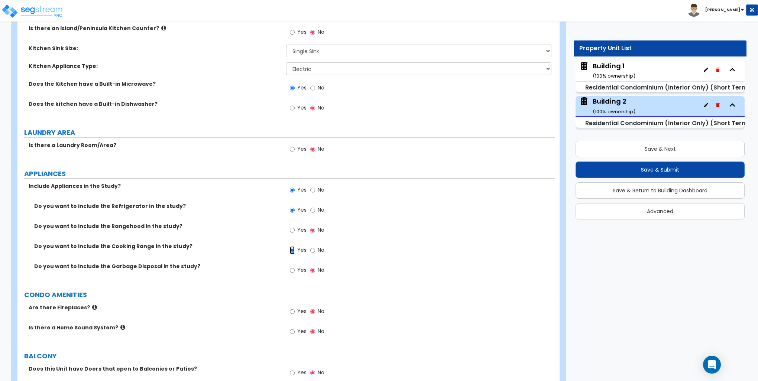
scroll to position [1300, 0]
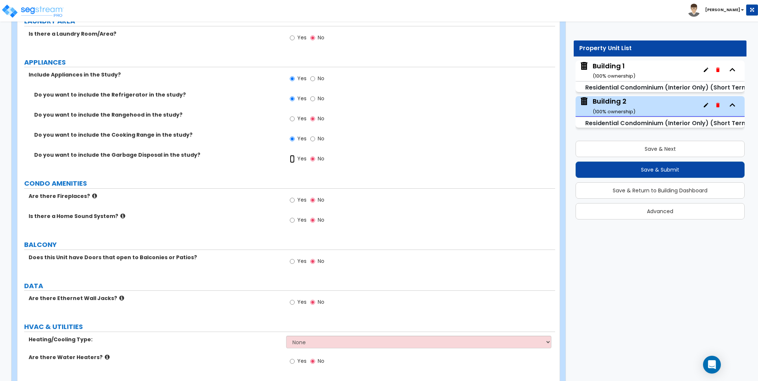
click at [293, 158] on input "Yes" at bounding box center [292, 159] width 5 height 8
radio input "true"
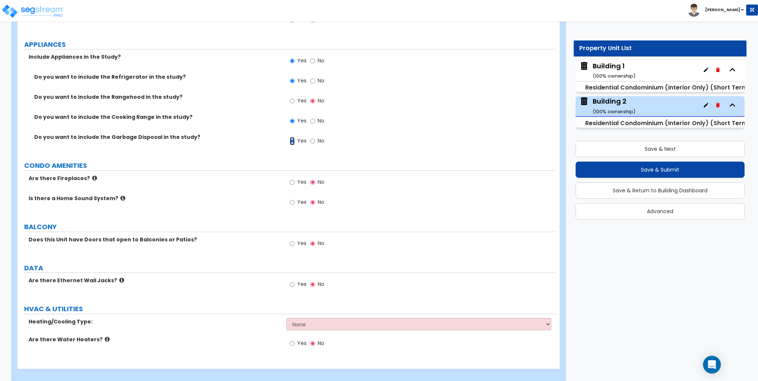
scroll to position [1325, 0]
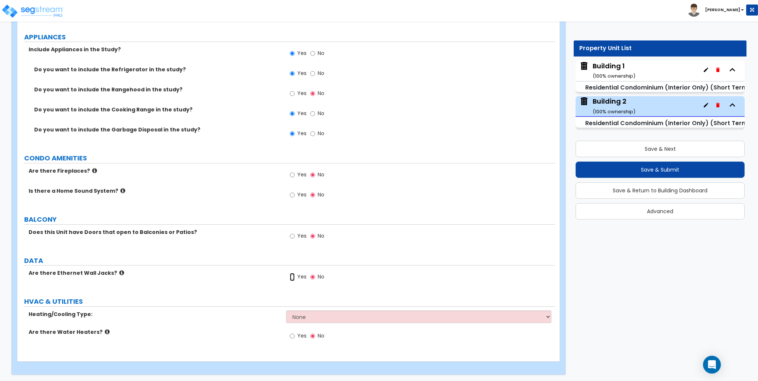
click at [293, 277] on input "Yes" at bounding box center [292, 277] width 5 height 8
radio input "true"
click at [310, 317] on select "None Heat Only Central HVAC Thru Wall HVAC Mini Split HVAC" at bounding box center [418, 316] width 265 height 13
select select "2"
click at [286, 310] on select "None Heat Only Central HVAC Thru Wall HVAC Mini Split HVAC" at bounding box center [418, 316] width 265 height 13
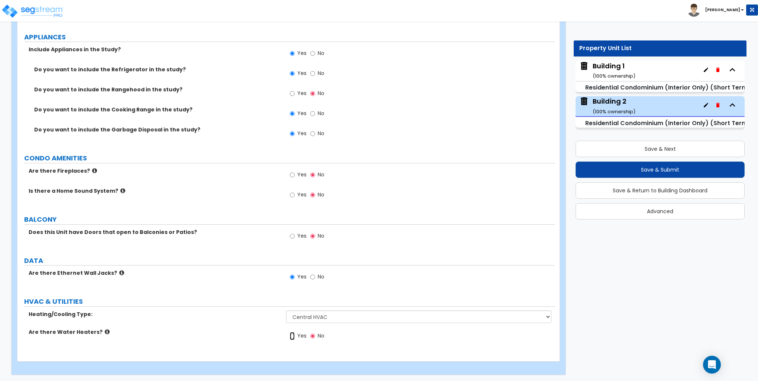
click at [293, 335] on input "Yes" at bounding box center [292, 336] width 5 height 8
radio input "true"
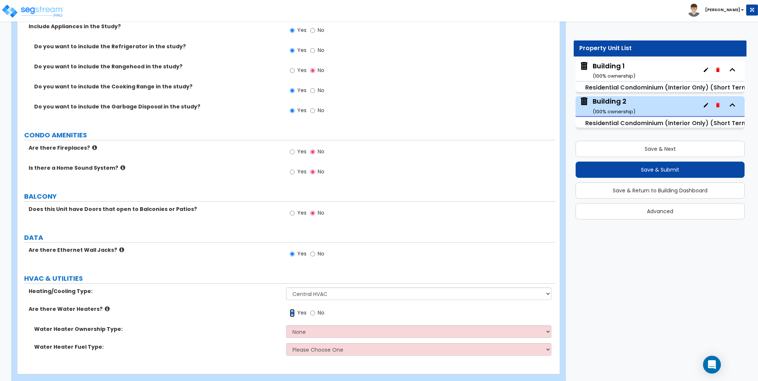
scroll to position [1361, 0]
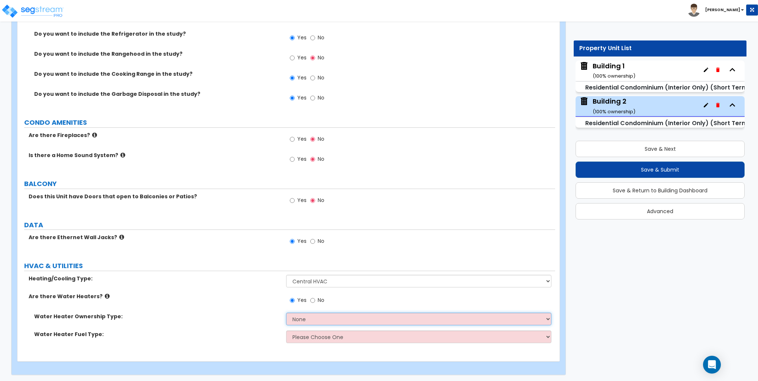
click at [299, 319] on select "None Water Heater for Multiple Units Water Heater for Individual Units" at bounding box center [418, 319] width 265 height 13
select select "2"
click at [286, 313] on select "None Water Heater for Multiple Units Water Heater for Individual Units" at bounding box center [418, 319] width 265 height 13
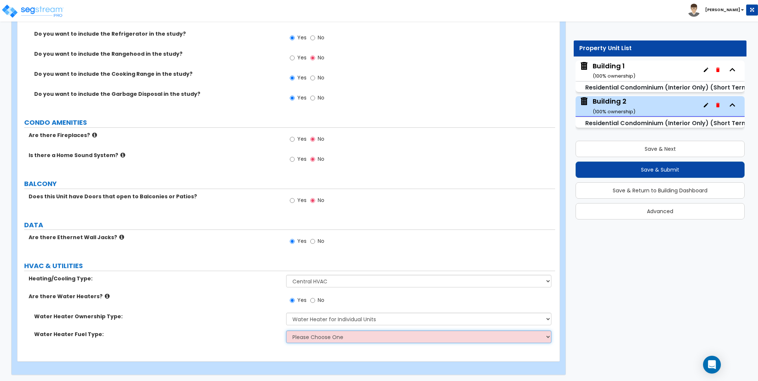
click at [312, 336] on select "Please Choose One Gas Electric" at bounding box center [418, 336] width 265 height 13
select select "2"
click at [286, 330] on select "Please Choose One Gas Electric" at bounding box center [418, 336] width 265 height 13
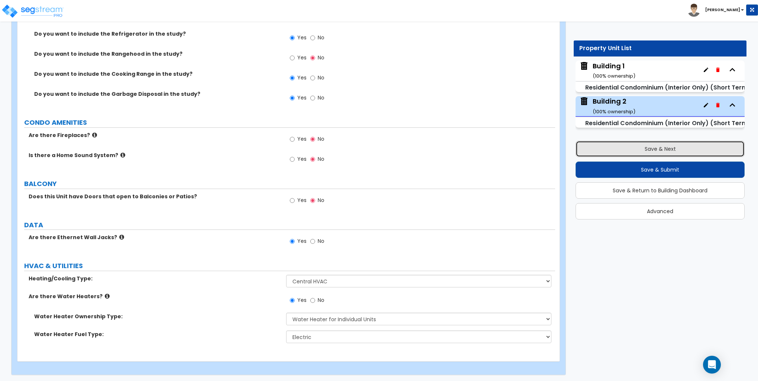
click at [635, 146] on button "Save & Next" at bounding box center [659, 149] width 169 height 16
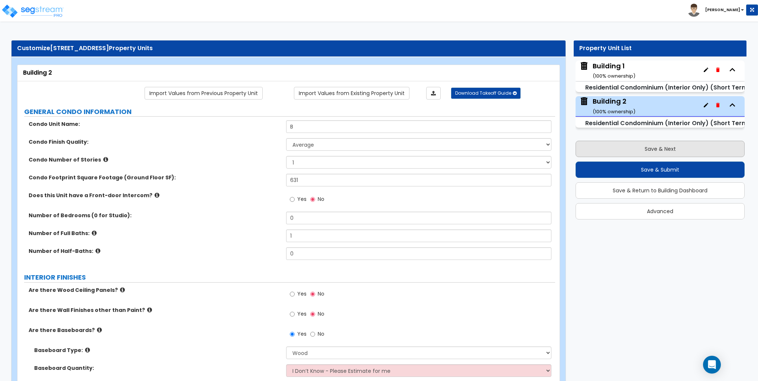
select select "1"
select select "3"
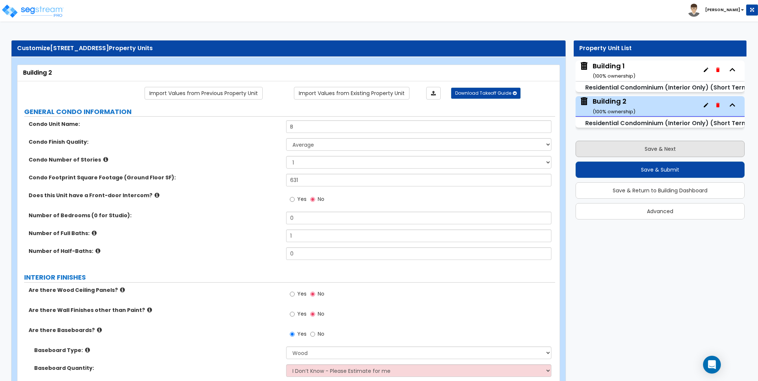
select select "1"
select select "3"
select select "2"
select select "1"
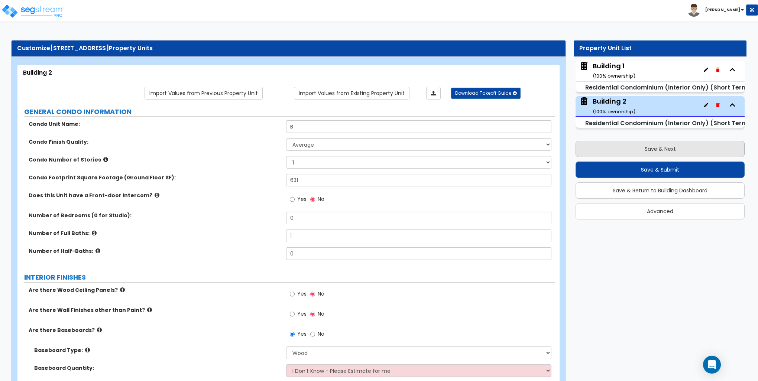
select select "2"
select select "1"
select select "2"
select select "3"
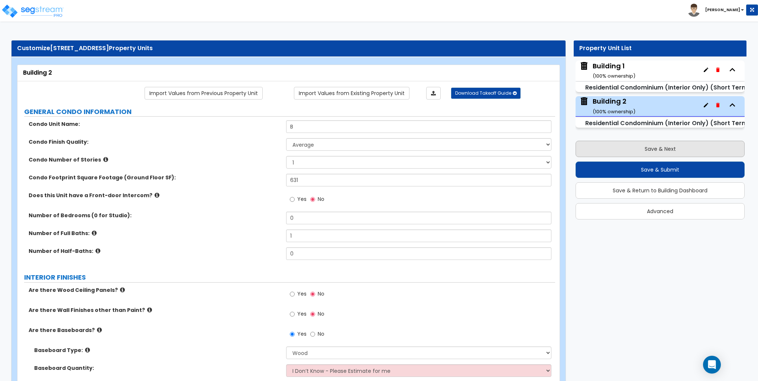
select select "3"
select select "1"
select select "2"
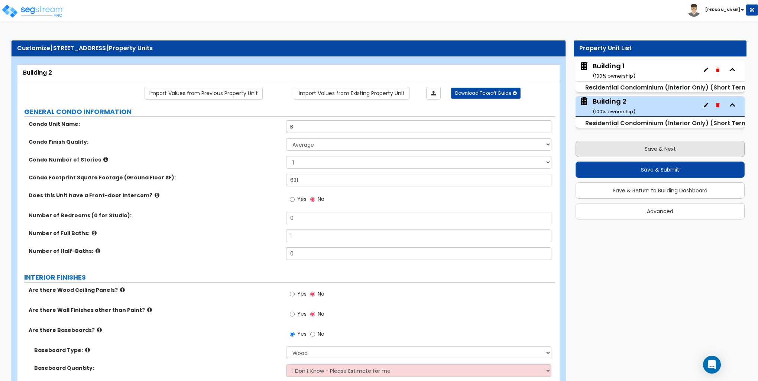
select select "5"
select select "1"
select select "2"
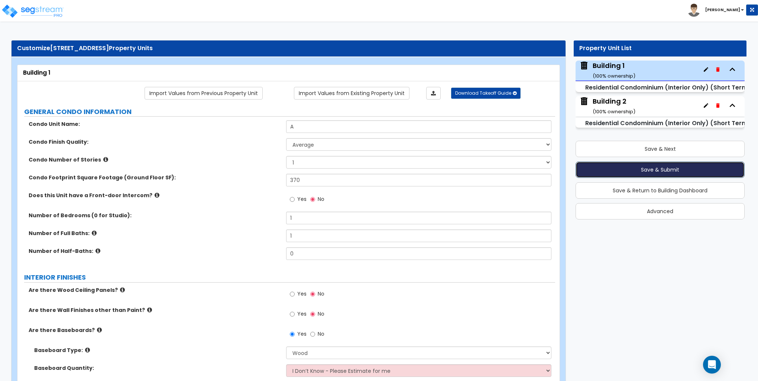
click at [657, 167] on button "Save & Submit" at bounding box center [659, 170] width 169 height 16
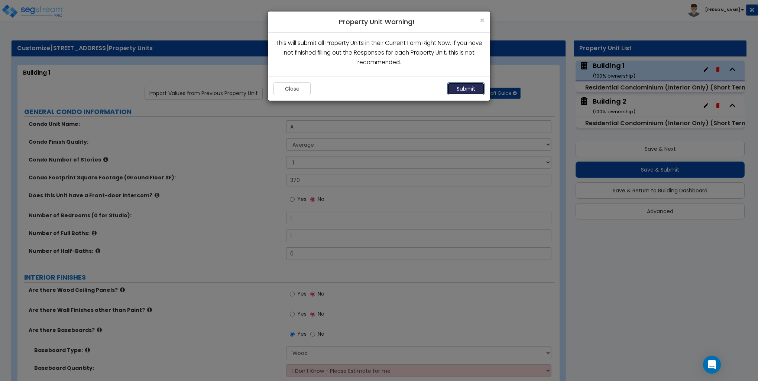
click at [468, 88] on button "Submit" at bounding box center [465, 88] width 37 height 13
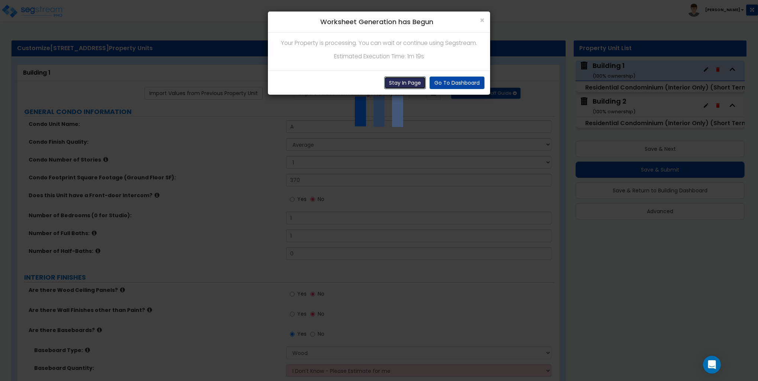
click at [403, 82] on button "Stay In Page" at bounding box center [405, 82] width 42 height 13
